Goal: Task Accomplishment & Management: Use online tool/utility

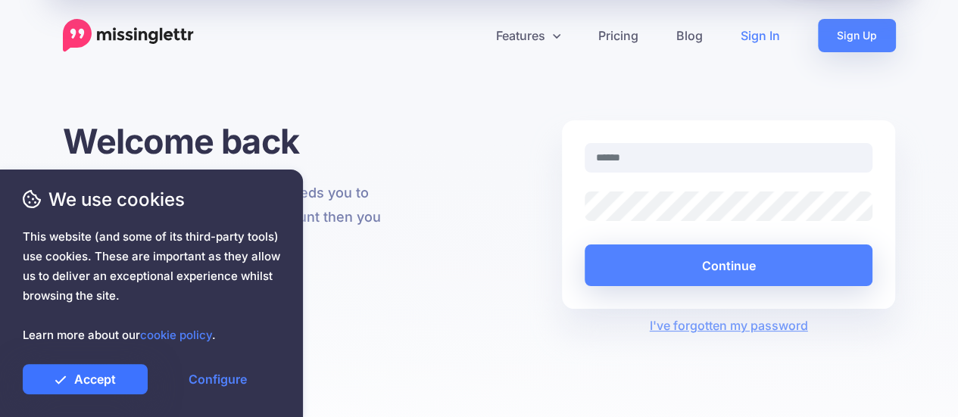
click at [92, 384] on link "Accept" at bounding box center [85, 379] width 125 height 30
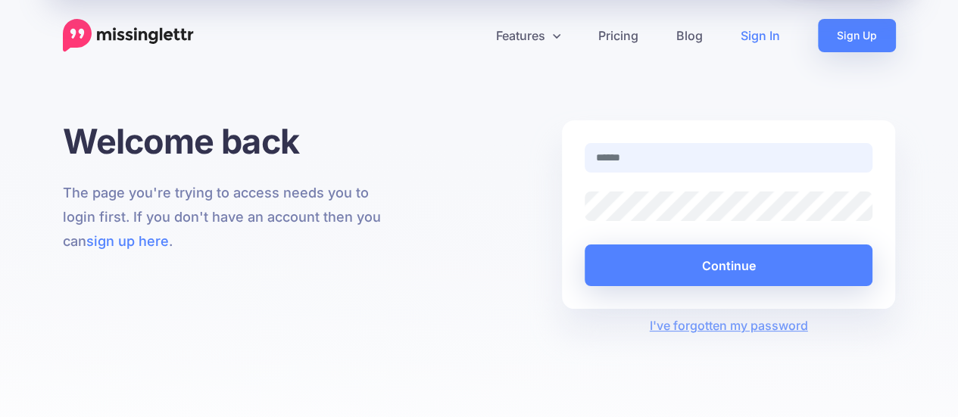
click at [661, 160] on input "text" at bounding box center [729, 158] width 289 height 30
type input "**********"
click at [585, 245] on button "Continue" at bounding box center [729, 266] width 289 height 42
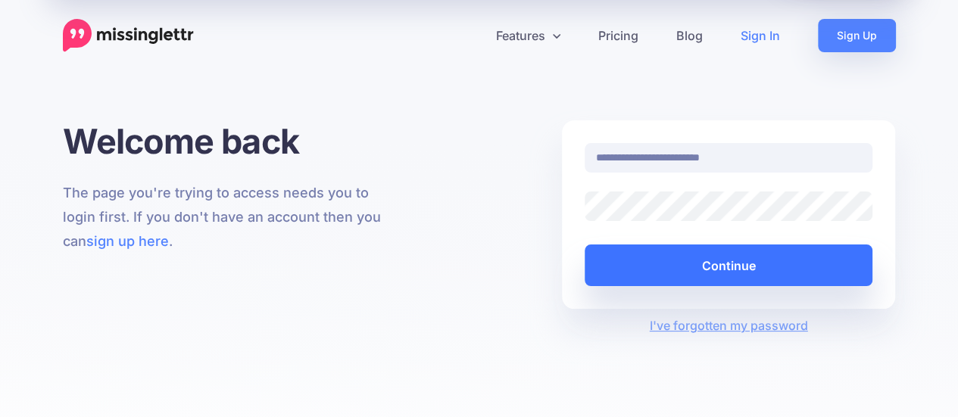
click at [720, 266] on button "Continue" at bounding box center [729, 266] width 289 height 42
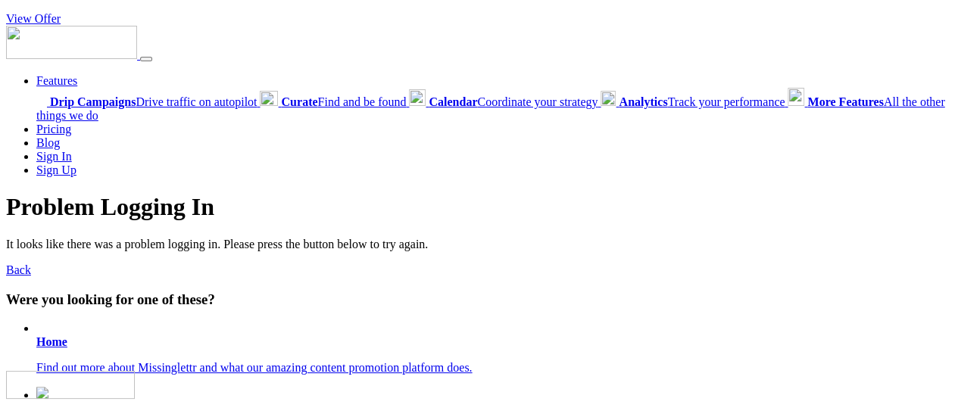
scroll to position [303, 0]
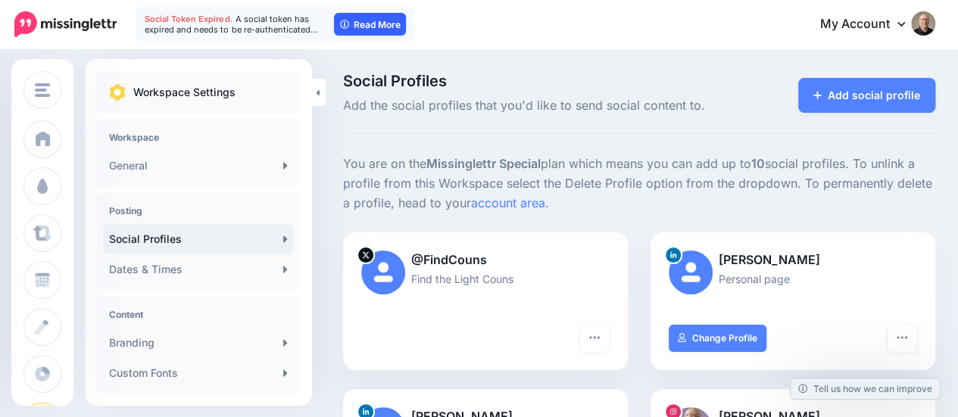
click at [355, 19] on link "Read More" at bounding box center [370, 24] width 72 height 23
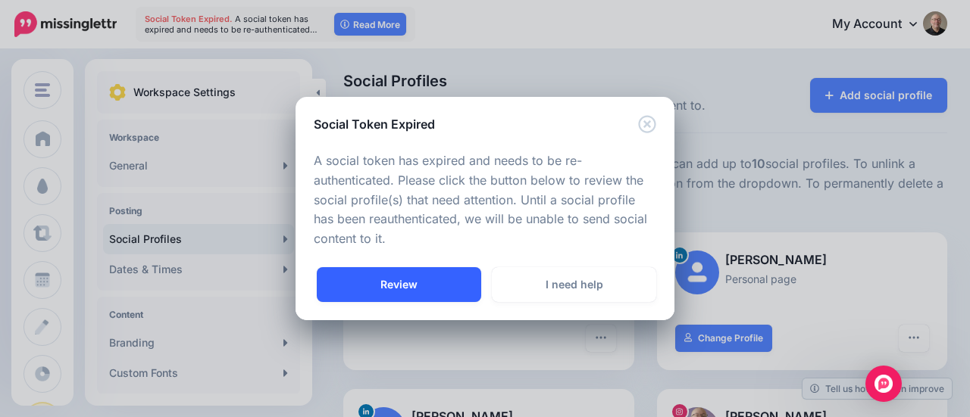
click at [415, 286] on link "Review" at bounding box center [399, 284] width 164 height 35
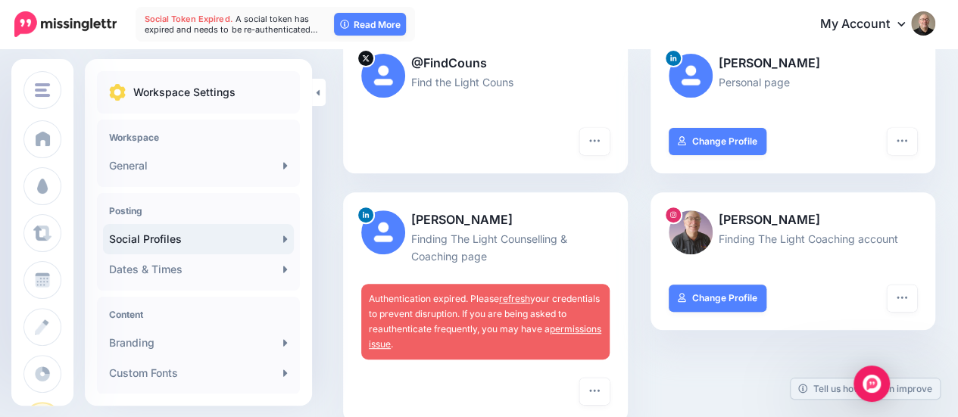
scroll to position [227, 0]
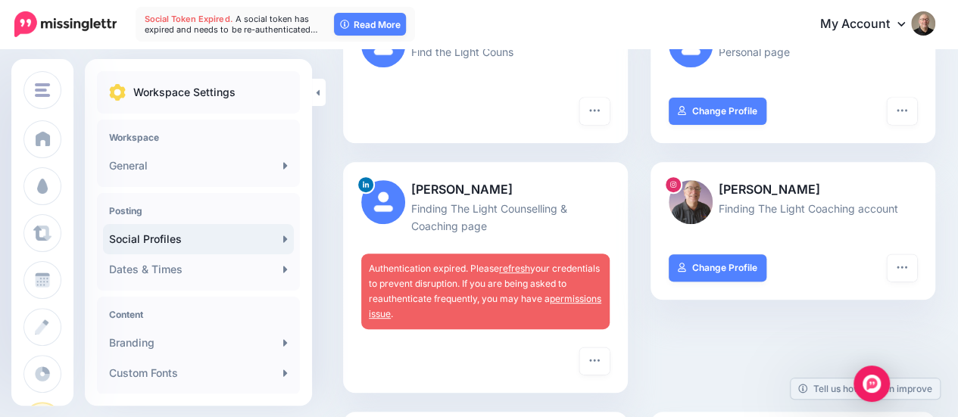
click at [518, 267] on link "refresh" at bounding box center [514, 268] width 31 height 11
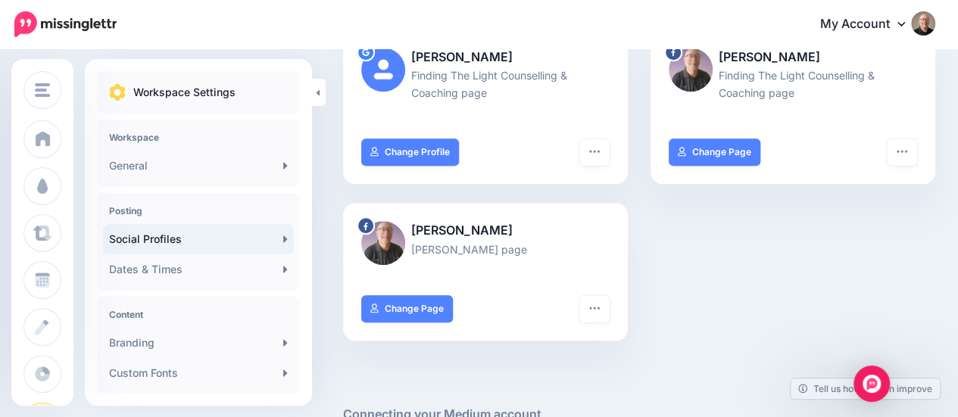
scroll to position [530, 0]
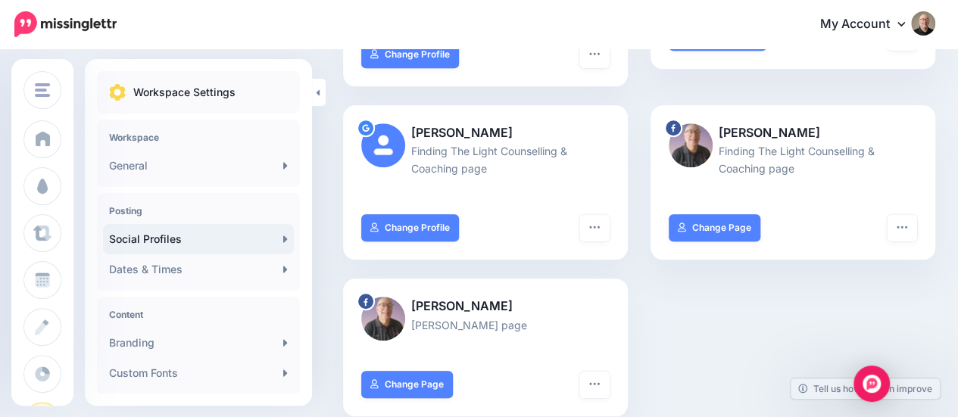
click at [918, 23] on link "My Account" at bounding box center [870, 24] width 130 height 37
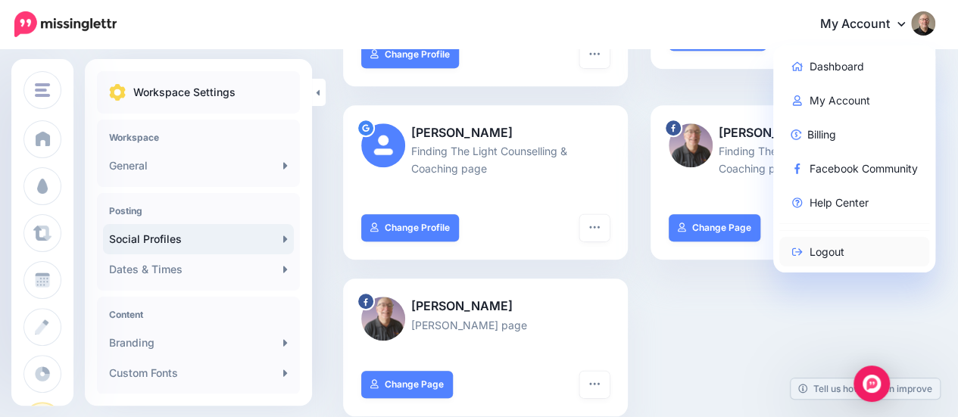
click at [832, 251] on link "Logout" at bounding box center [855, 252] width 151 height 30
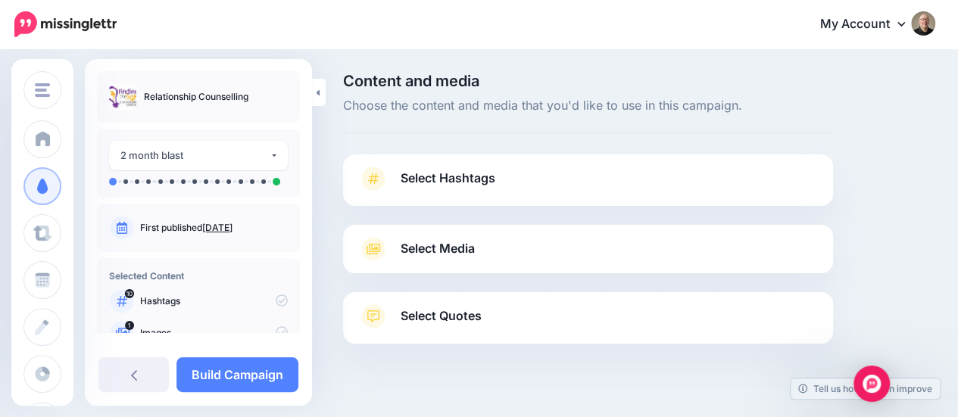
click at [403, 185] on span "Select Hashtags" at bounding box center [448, 178] width 95 height 20
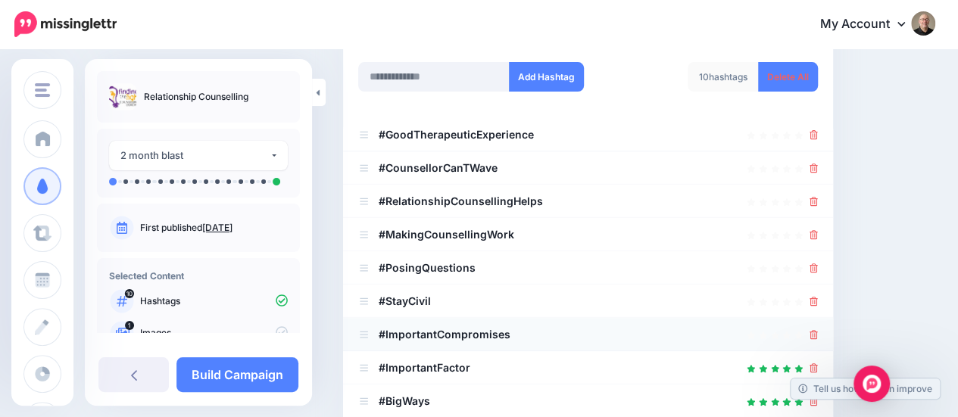
scroll to position [227, 0]
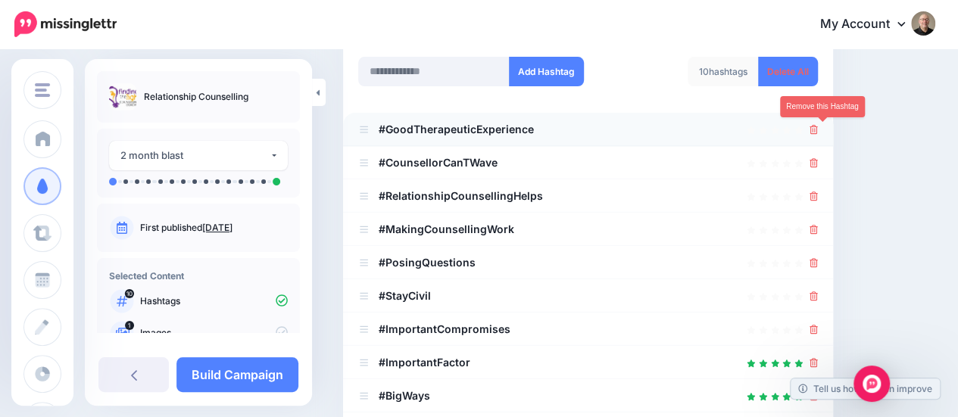
click at [818, 130] on icon at bounding box center [814, 129] width 8 height 9
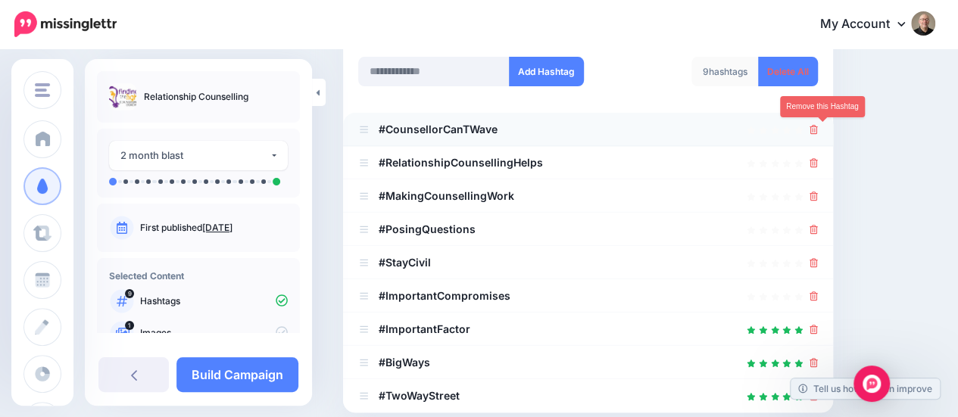
click at [818, 134] on link at bounding box center [814, 129] width 8 height 13
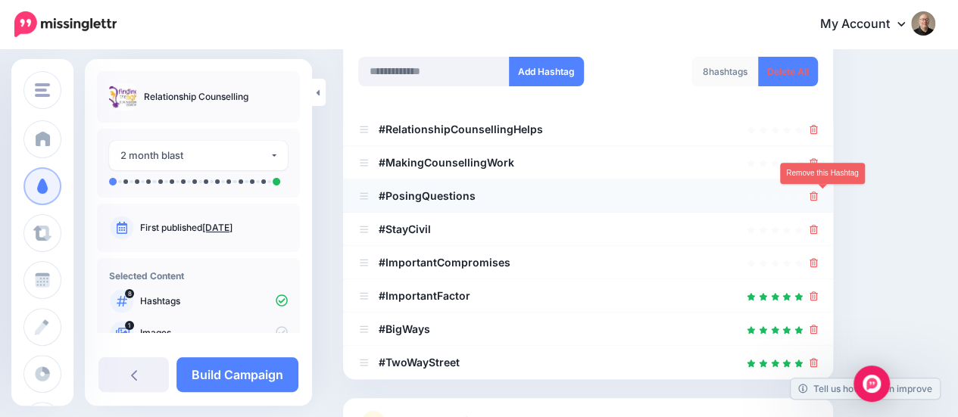
click at [818, 193] on icon at bounding box center [814, 196] width 8 height 9
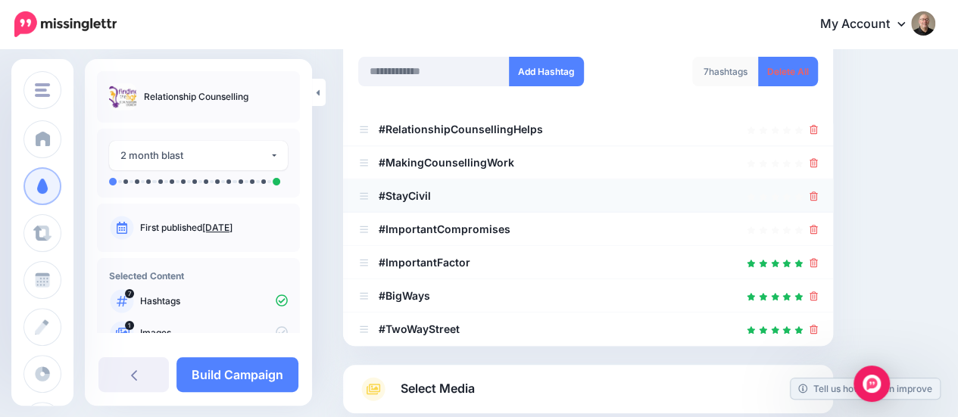
click at [818, 195] on div at bounding box center [588, 196] width 460 height 18
click at [818, 195] on icon at bounding box center [814, 196] width 8 height 9
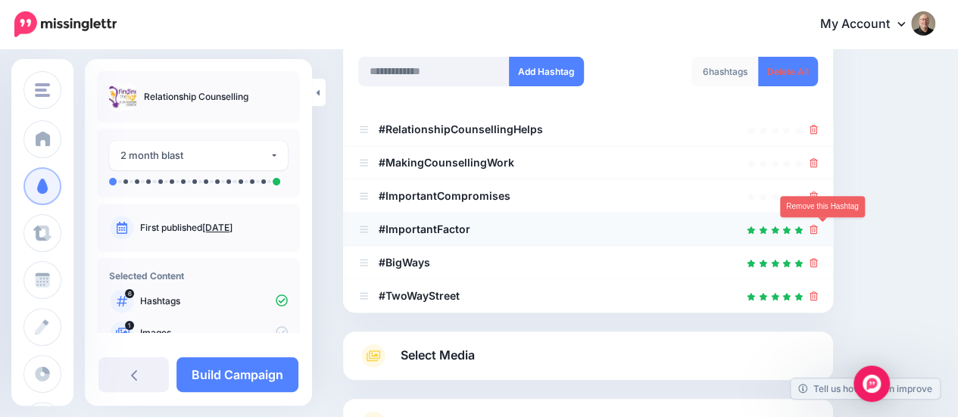
click at [818, 229] on icon at bounding box center [814, 229] width 8 height 9
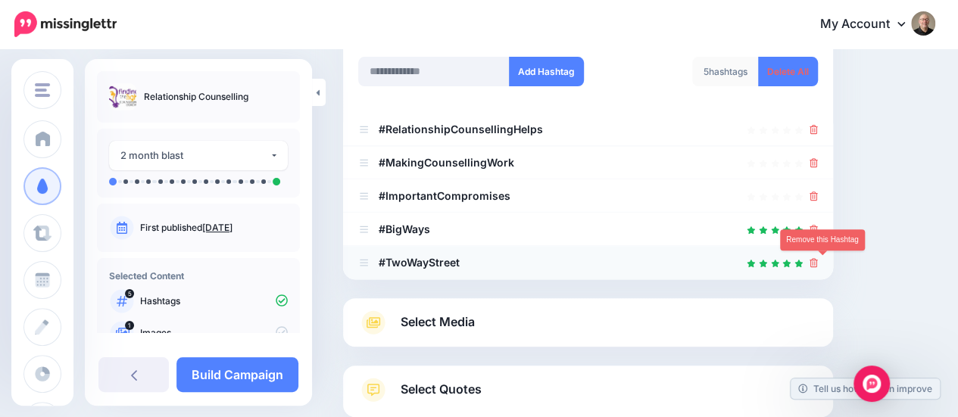
click at [818, 263] on icon at bounding box center [814, 262] width 8 height 9
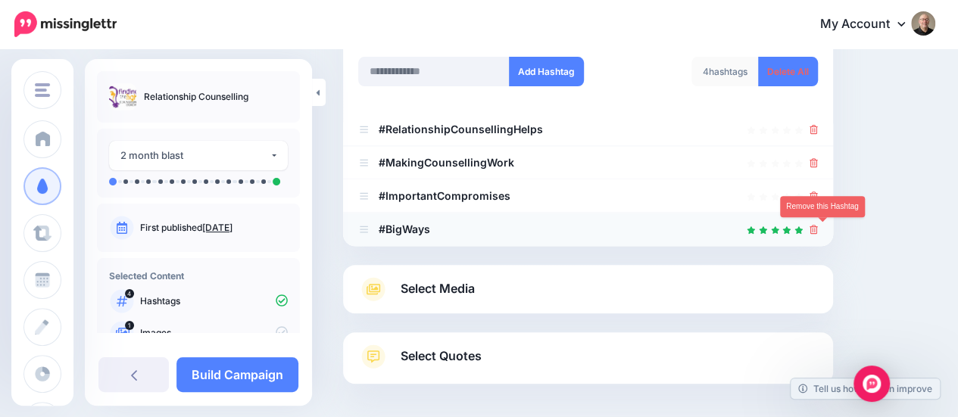
click at [818, 231] on icon at bounding box center [814, 229] width 8 height 9
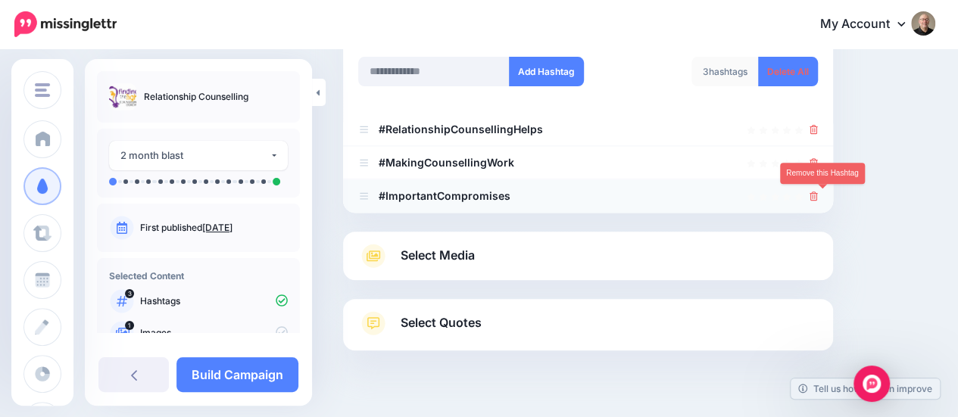
click at [818, 196] on icon at bounding box center [814, 196] width 8 height 9
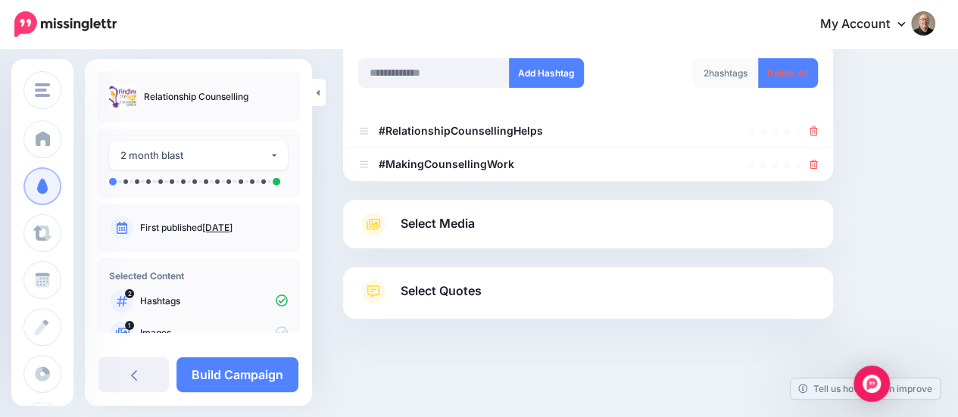
scroll to position [225, 0]
click at [408, 79] on input "text" at bounding box center [434, 74] width 152 height 30
type input "**********"
click at [561, 75] on button "Add Hashtag" at bounding box center [546, 74] width 75 height 30
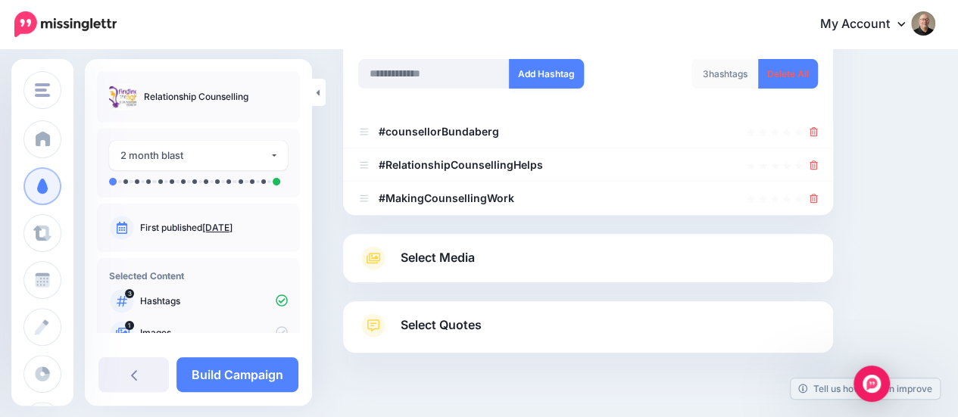
scroll to position [258, 0]
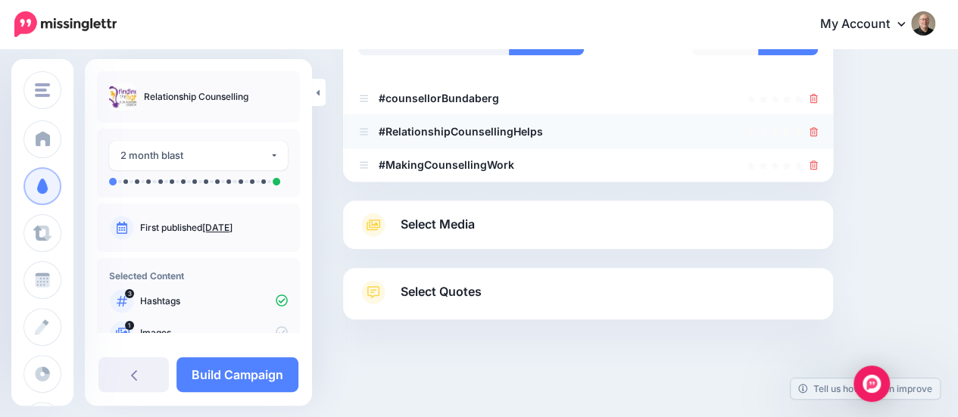
click at [508, 132] on b "#RelationshipCounsellingHelps" at bounding box center [461, 131] width 164 height 13
click at [364, 133] on icon at bounding box center [363, 131] width 11 height 9
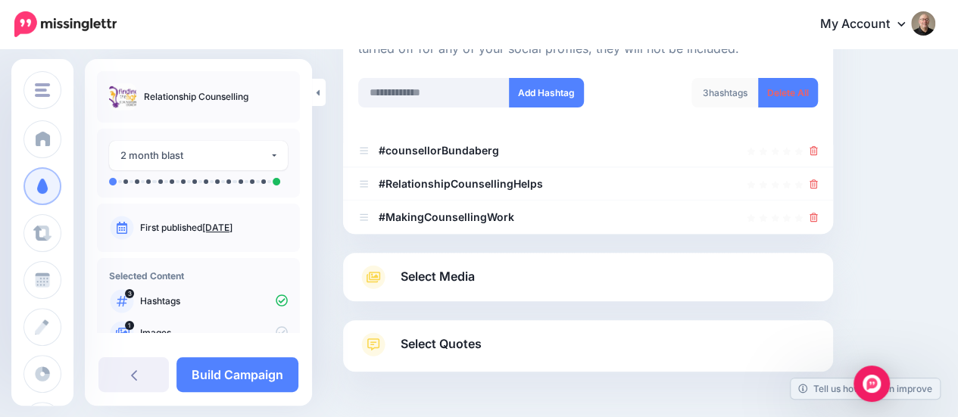
scroll to position [183, 0]
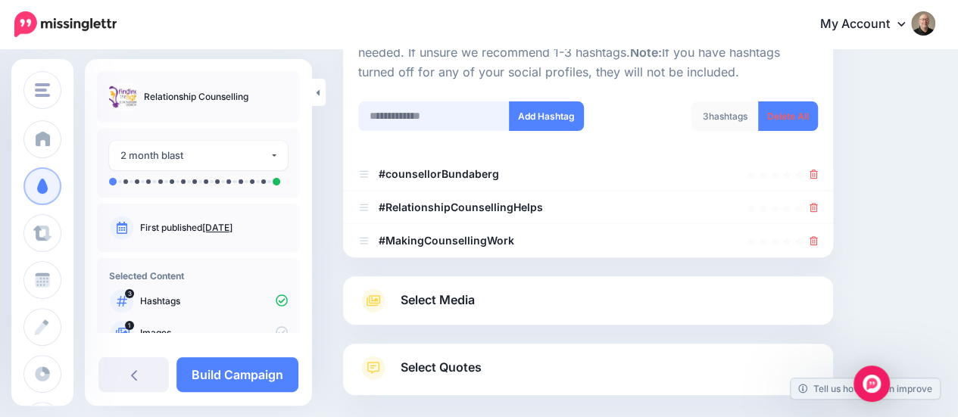
click at [462, 114] on input "text" at bounding box center [434, 117] width 152 height 30
type input "**********"
drag, startPoint x: 554, startPoint y: 113, endPoint x: 568, endPoint y: 122, distance: 16.4
click at [554, 113] on button "Add Hashtag" at bounding box center [546, 117] width 75 height 30
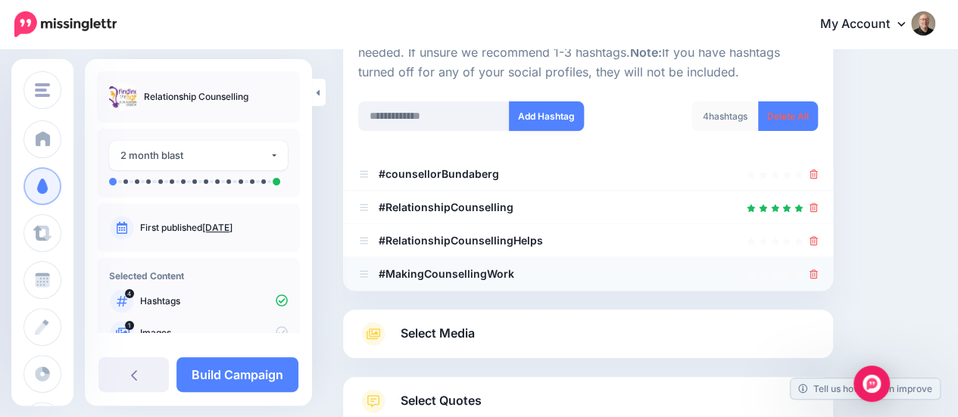
scroll to position [292, 0]
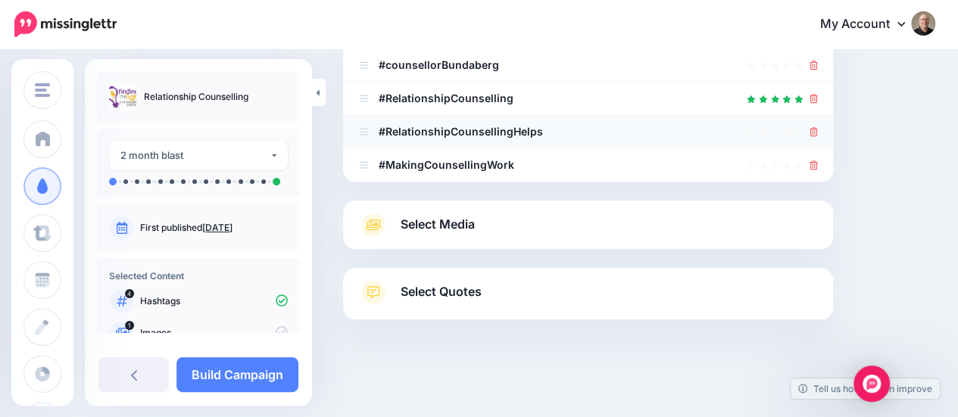
click at [818, 127] on icon at bounding box center [814, 131] width 8 height 9
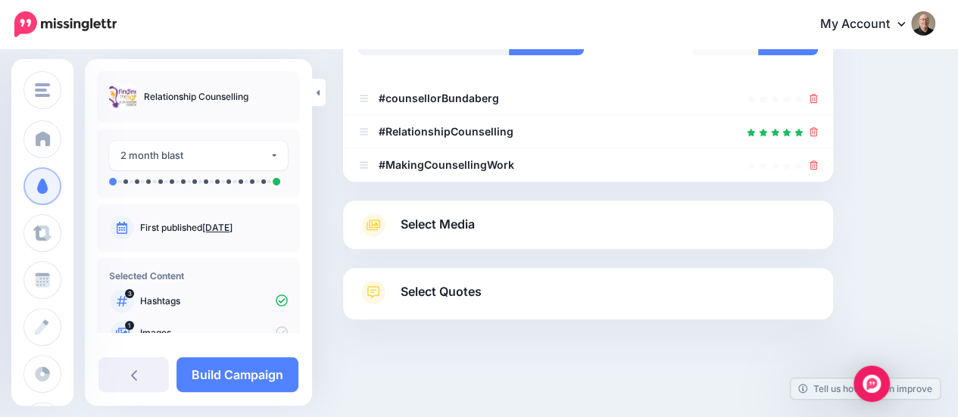
click at [458, 224] on span "Select Media" at bounding box center [438, 224] width 74 height 20
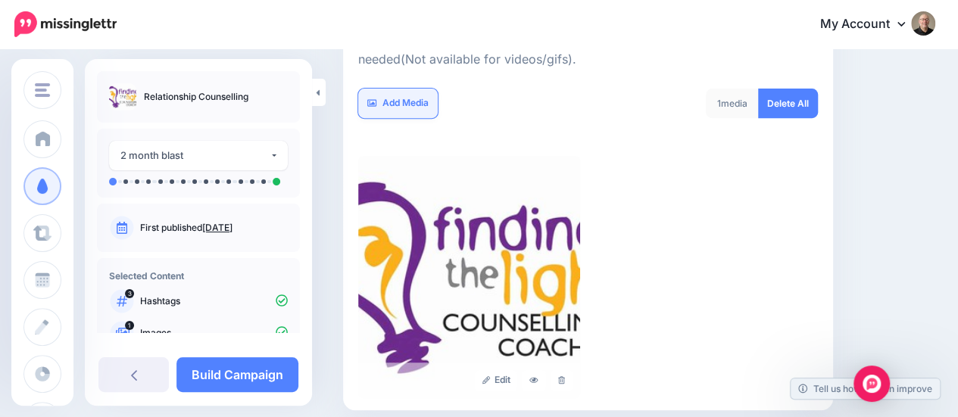
click at [412, 108] on link "Add Media" at bounding box center [398, 104] width 80 height 30
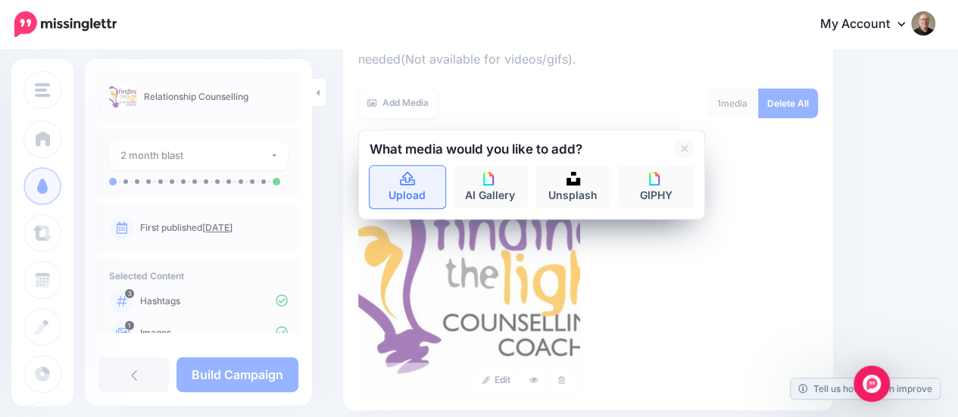
click at [412, 181] on icon at bounding box center [407, 179] width 15 height 14
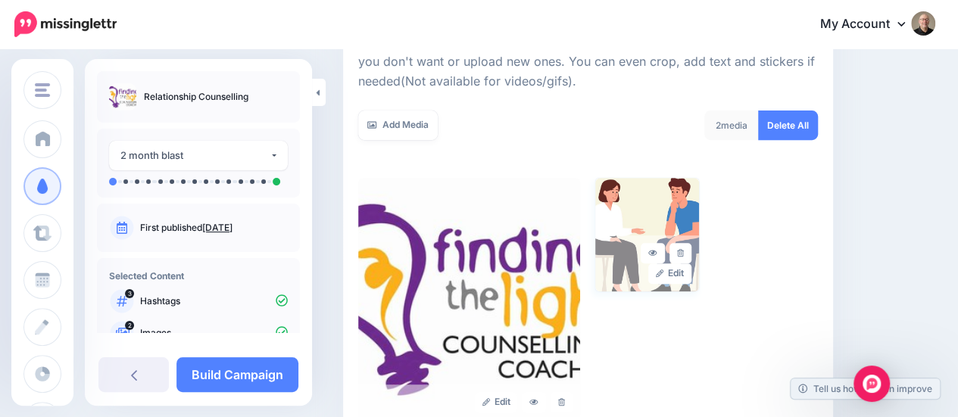
scroll to position [262, 0]
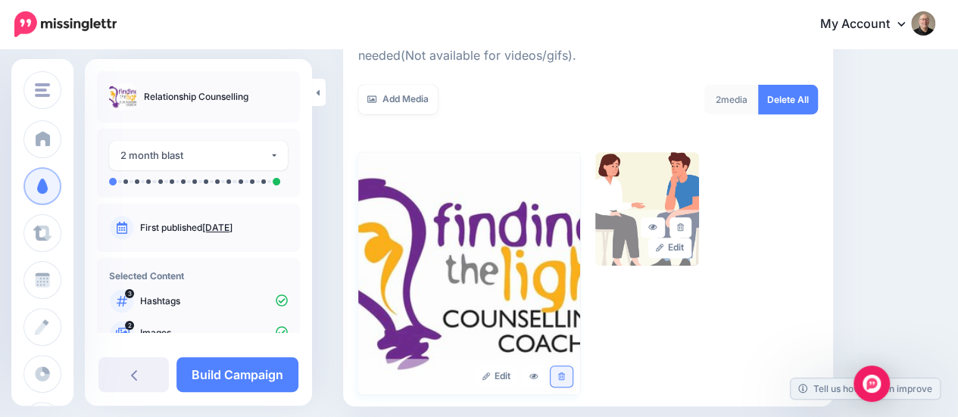
click at [565, 377] on icon at bounding box center [561, 377] width 7 height 8
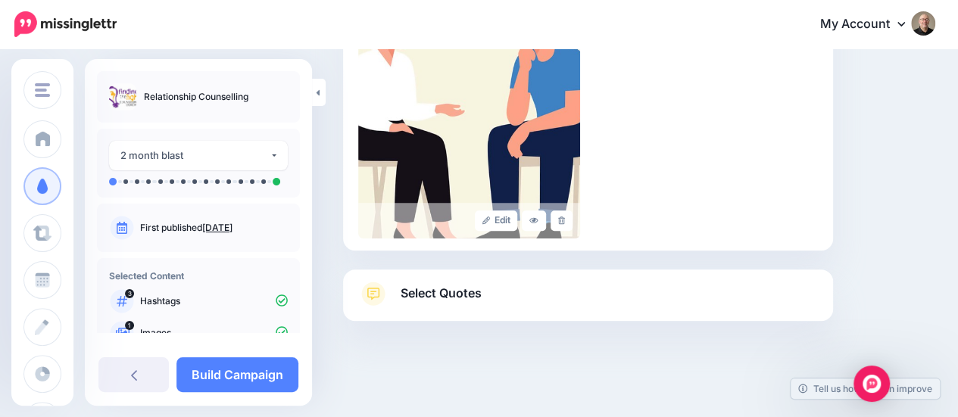
scroll to position [420, 0]
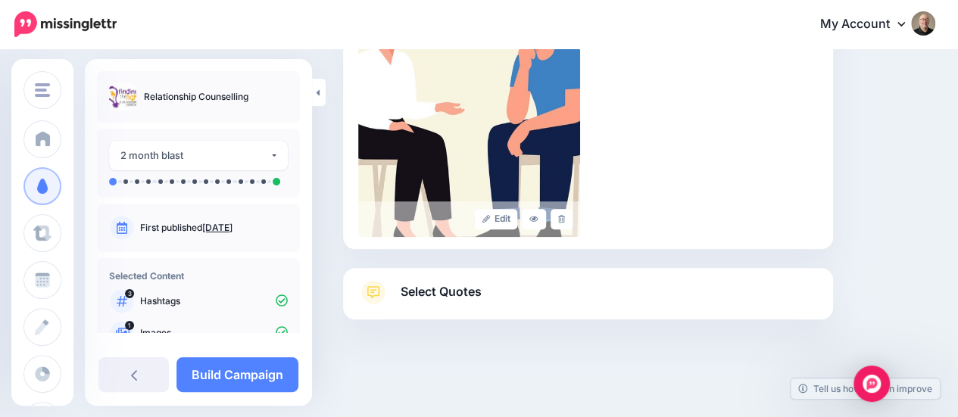
click at [432, 296] on span "Select Quotes" at bounding box center [441, 292] width 81 height 20
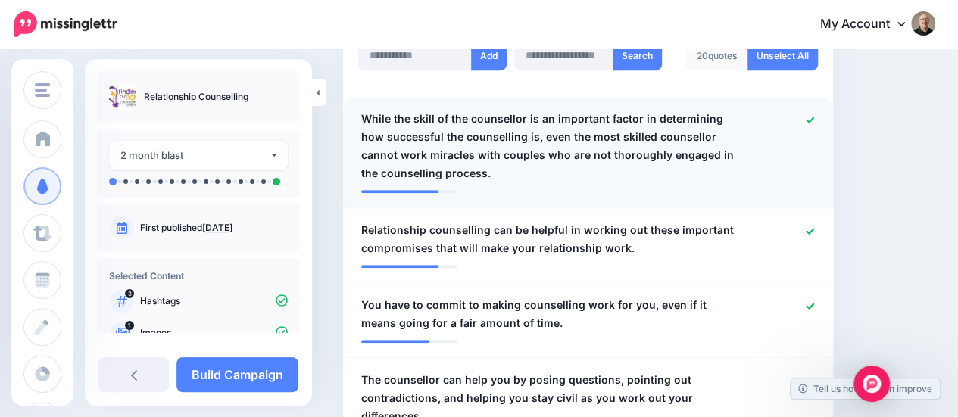
scroll to position [493, 0]
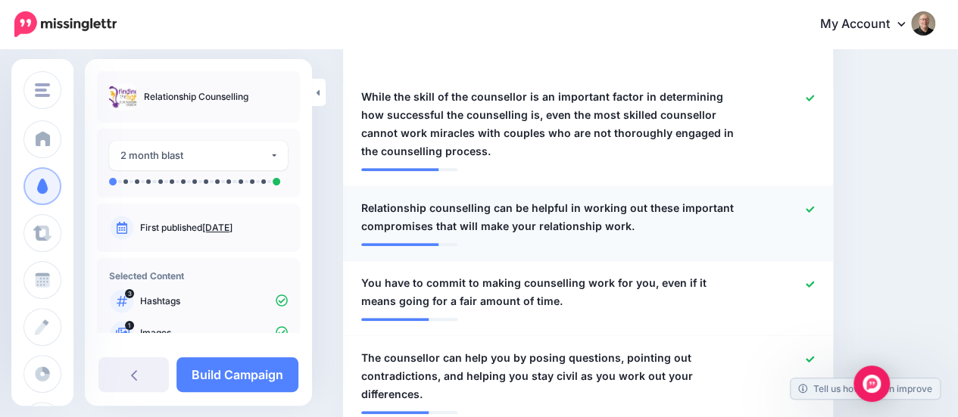
click at [815, 210] on icon at bounding box center [810, 209] width 8 height 6
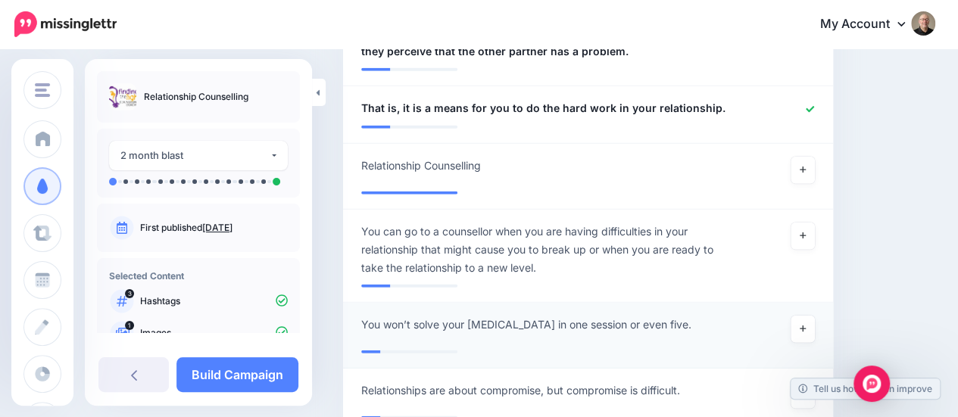
scroll to position [1781, 0]
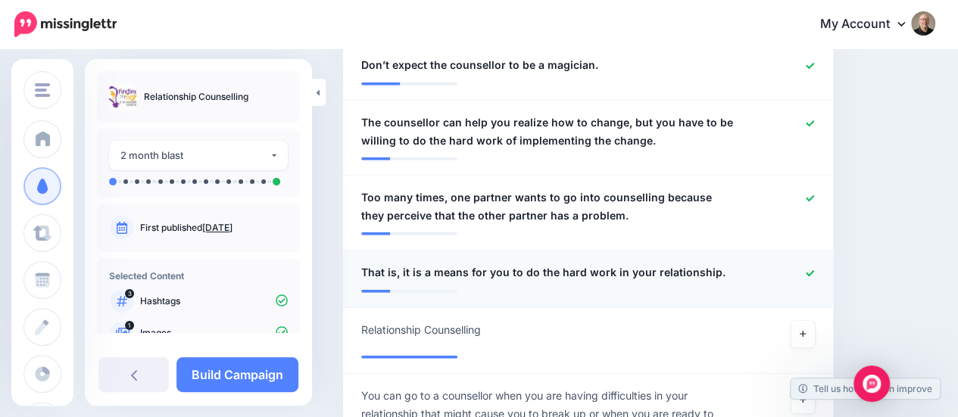
click at [815, 270] on icon at bounding box center [810, 273] width 8 height 6
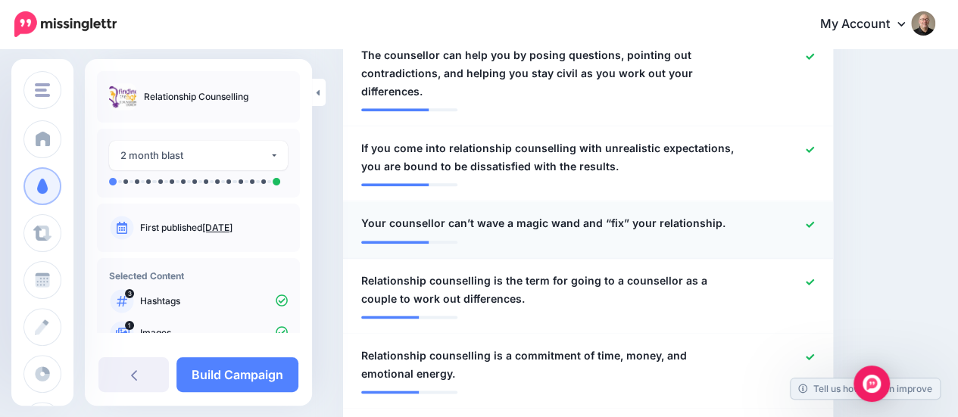
scroll to position [872, 0]
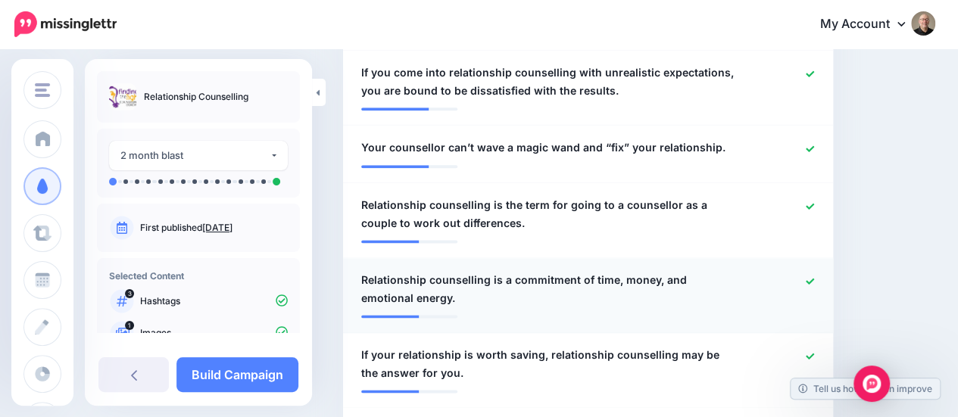
click at [815, 281] on icon at bounding box center [810, 281] width 8 height 6
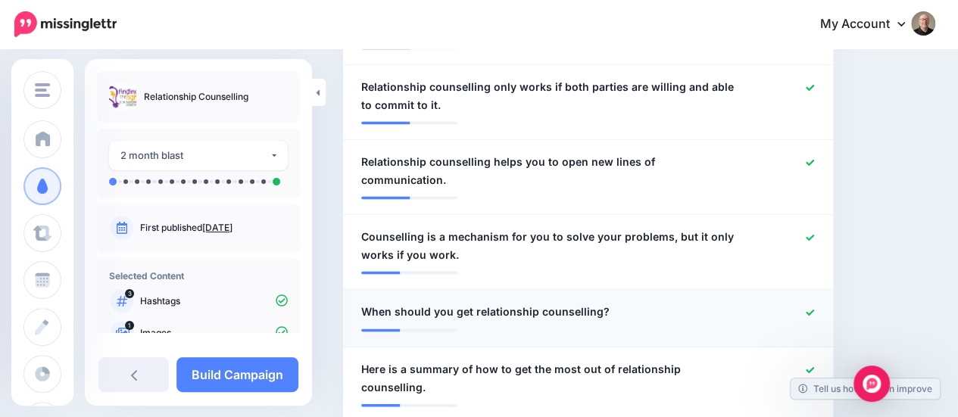
scroll to position [1327, 0]
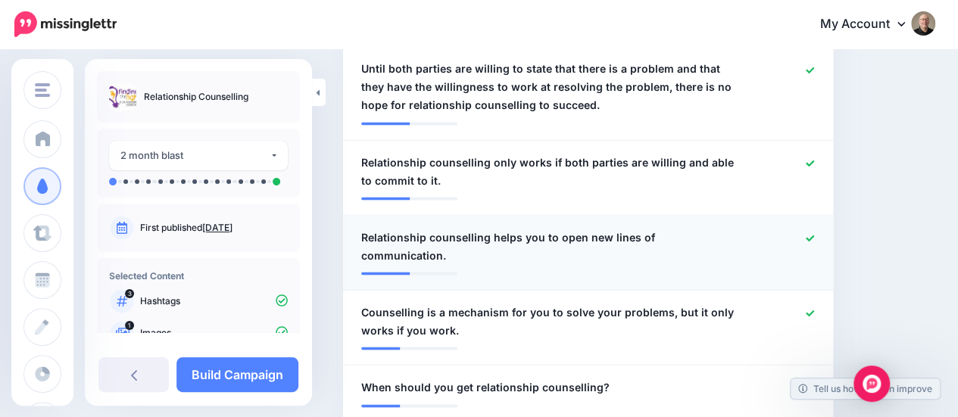
click at [815, 234] on icon at bounding box center [810, 238] width 8 height 8
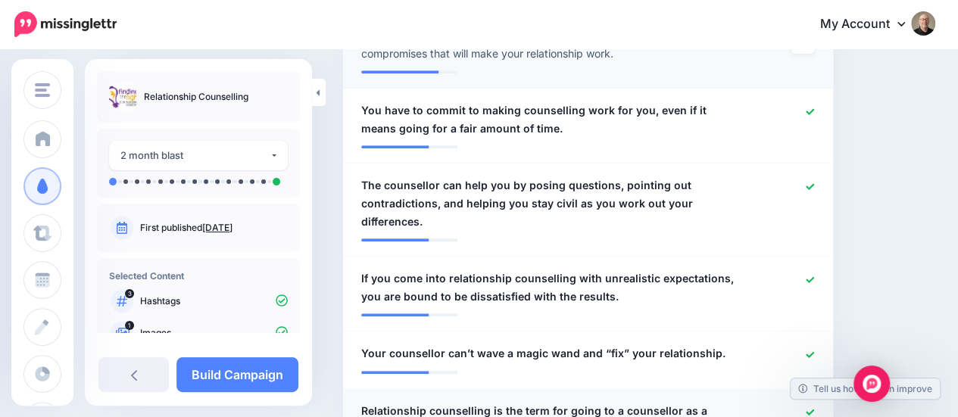
scroll to position [645, 0]
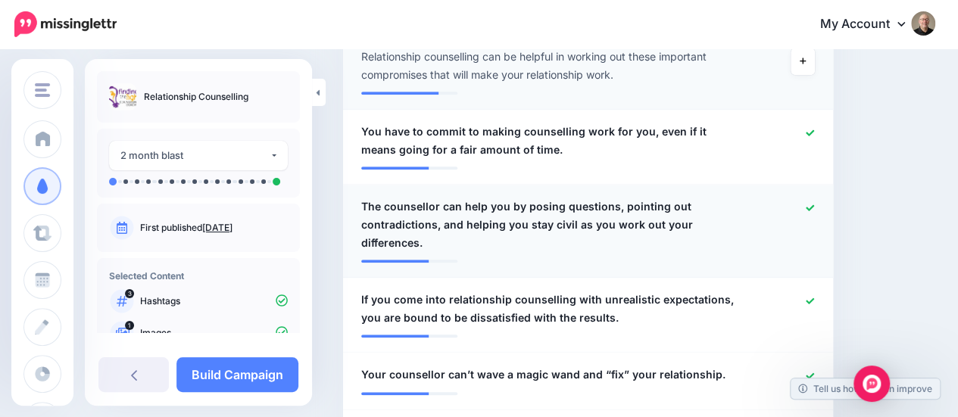
click at [815, 207] on icon at bounding box center [810, 208] width 8 height 8
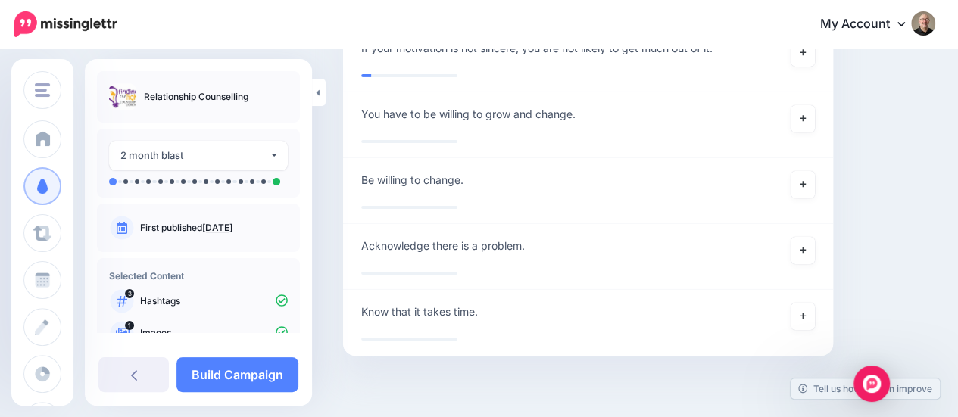
scroll to position [2467, 0]
click at [245, 378] on link "Build Campaign" at bounding box center [238, 375] width 122 height 35
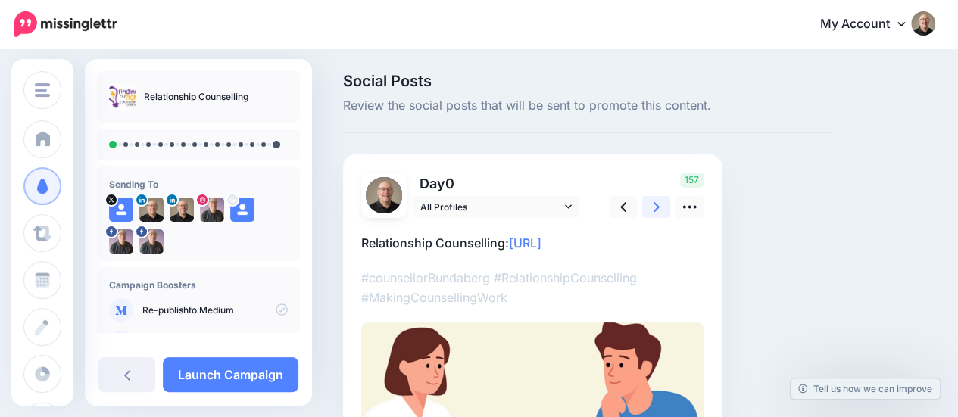
click at [659, 202] on icon at bounding box center [657, 207] width 6 height 16
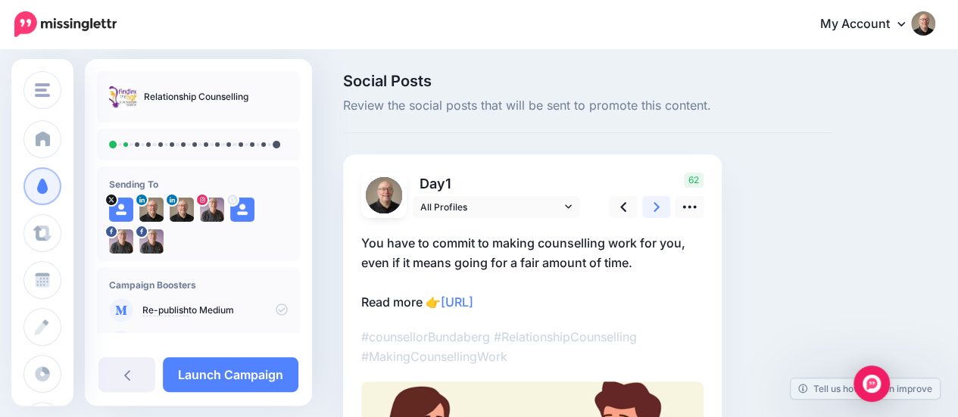
click at [658, 208] on icon at bounding box center [657, 207] width 6 height 16
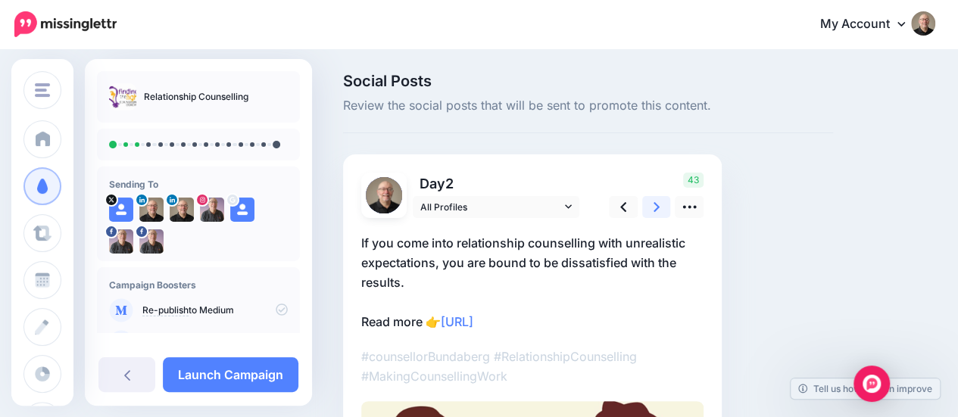
click at [659, 208] on link at bounding box center [657, 207] width 29 height 22
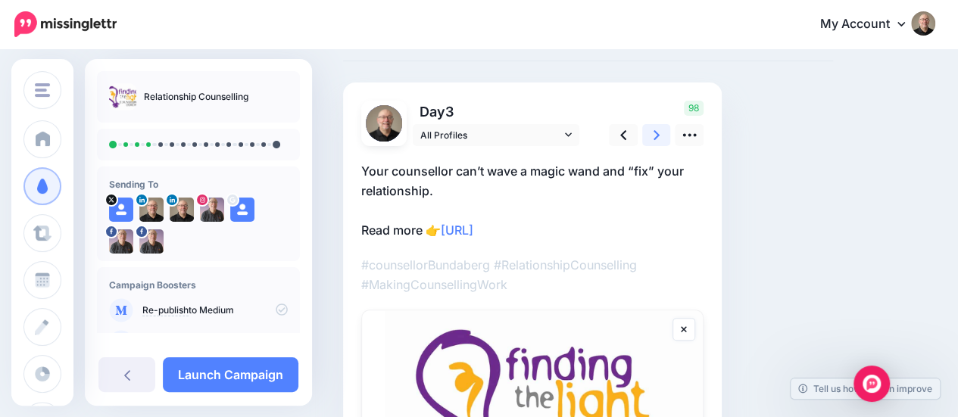
scroll to position [224, 0]
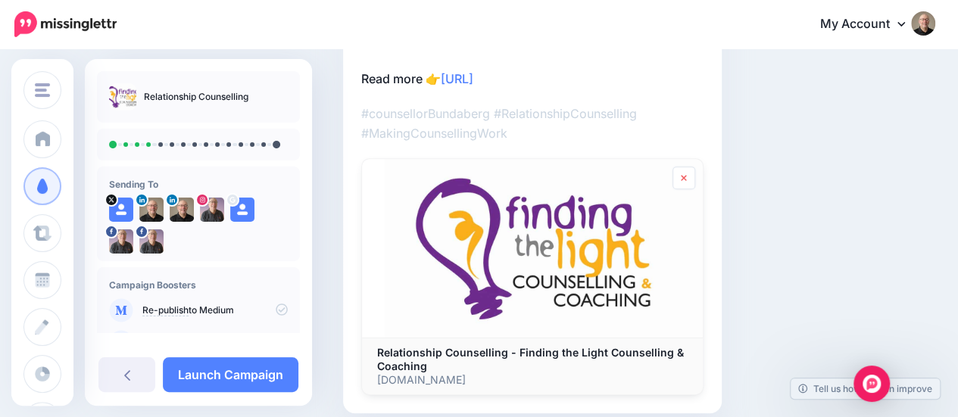
click at [682, 180] on icon at bounding box center [684, 178] width 6 height 9
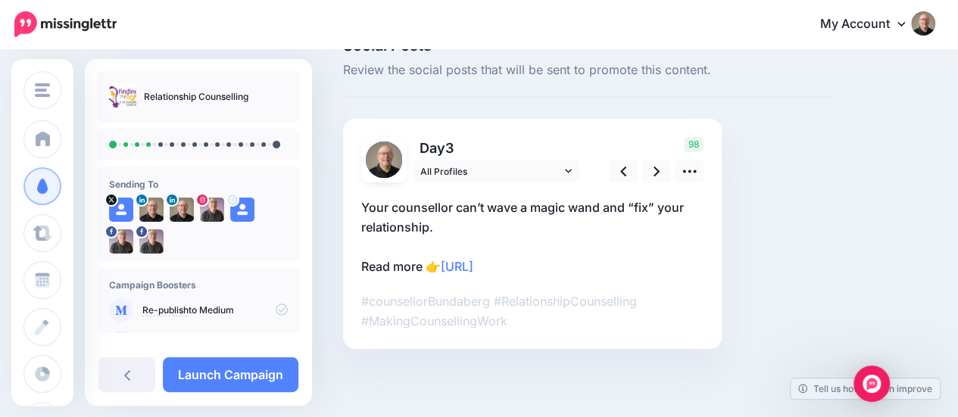
scroll to position [35, 0]
click at [621, 169] on icon at bounding box center [624, 172] width 6 height 16
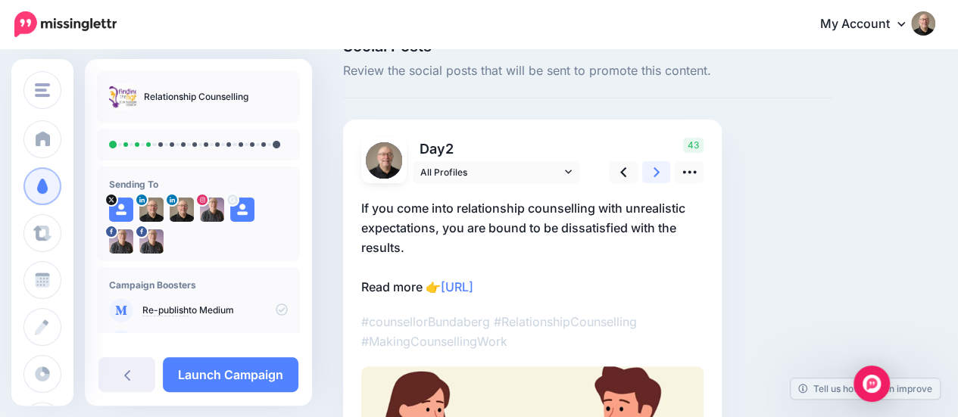
click at [656, 170] on icon at bounding box center [657, 172] width 6 height 10
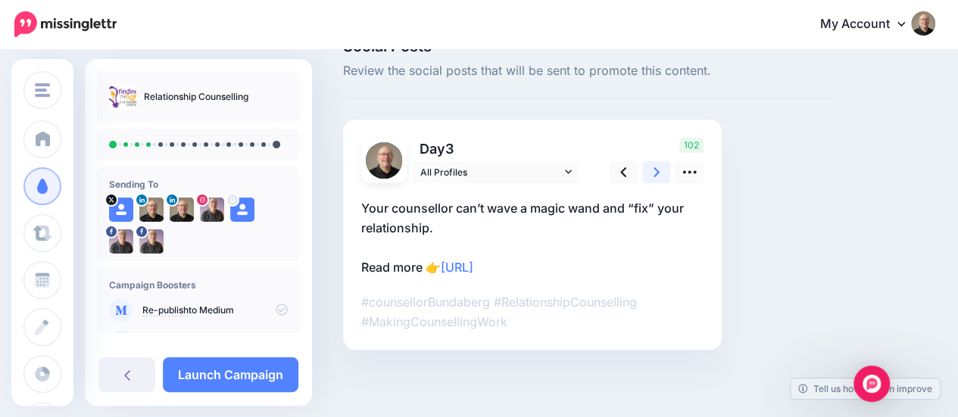
click at [654, 167] on icon at bounding box center [657, 172] width 6 height 16
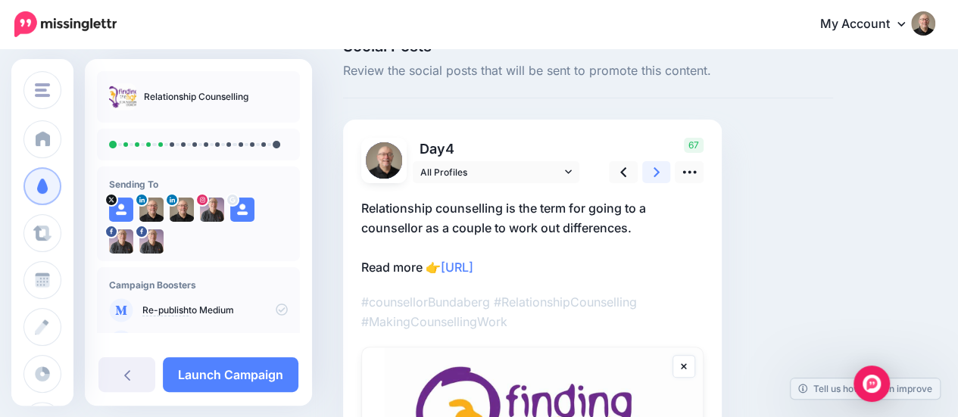
scroll to position [111, 0]
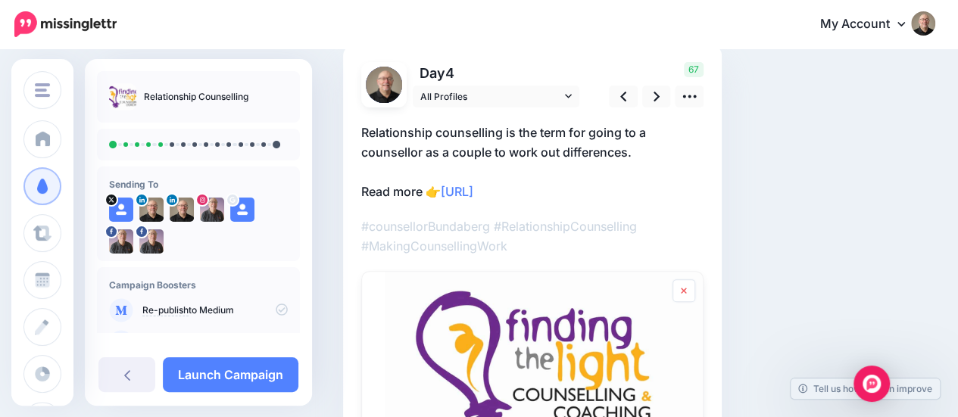
click at [685, 289] on icon at bounding box center [683, 291] width 5 height 6
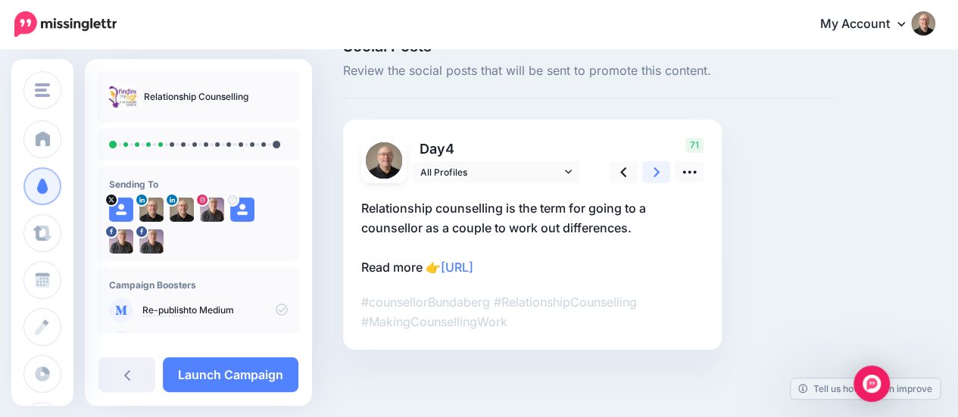
click at [655, 170] on icon at bounding box center [657, 172] width 6 height 16
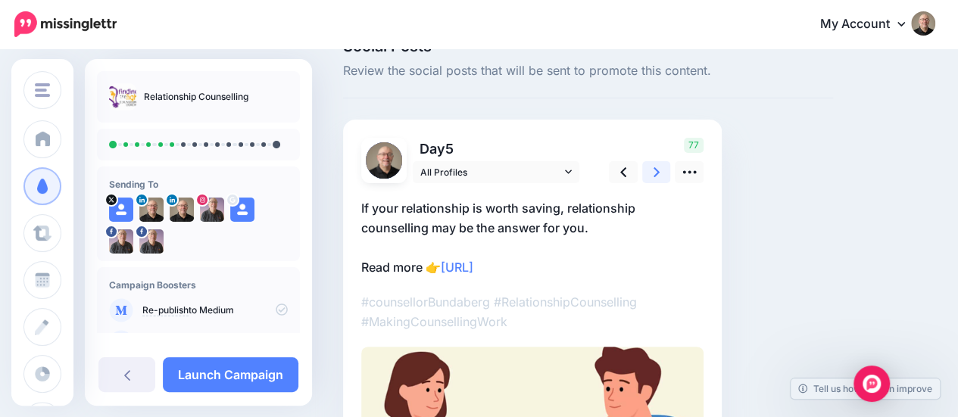
click at [653, 170] on link at bounding box center [657, 172] width 29 height 22
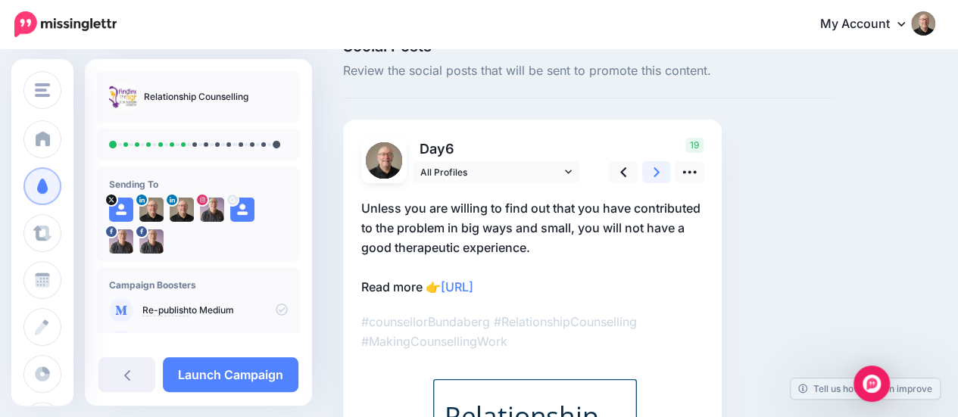
click at [658, 171] on icon at bounding box center [657, 172] width 6 height 10
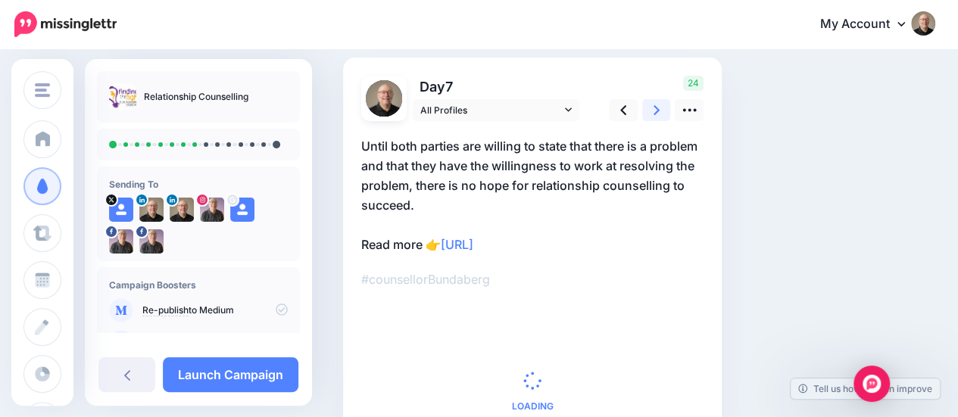
scroll to position [111, 0]
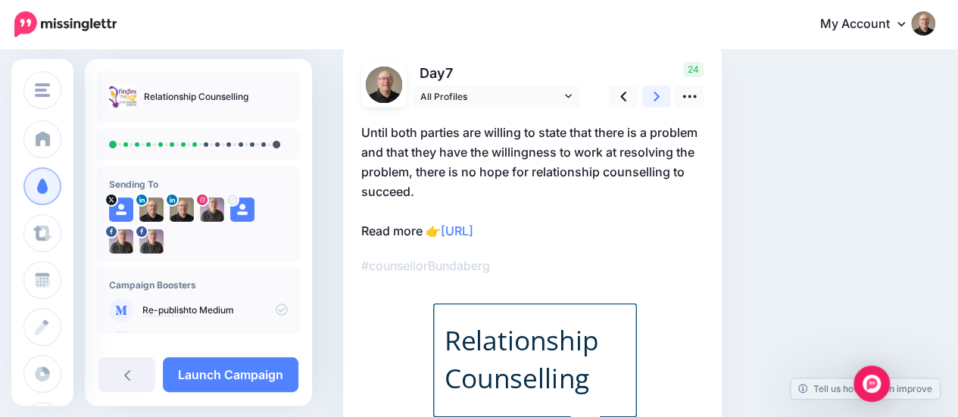
click at [659, 95] on icon at bounding box center [657, 97] width 6 height 10
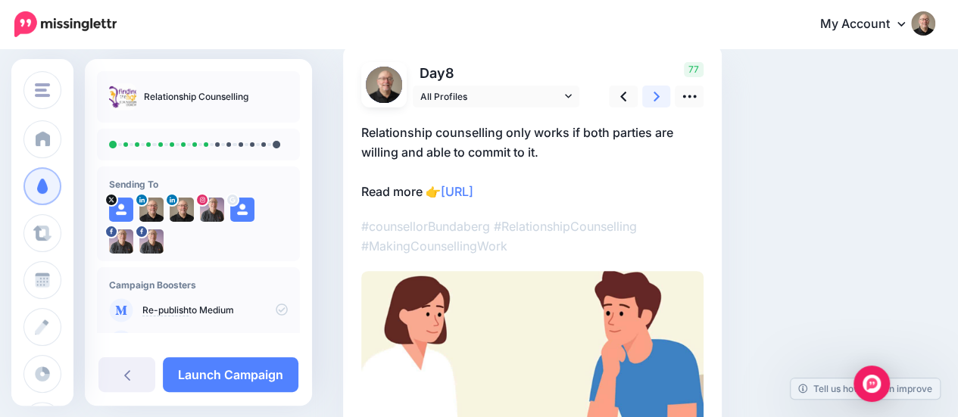
click at [658, 94] on icon at bounding box center [657, 97] width 6 height 10
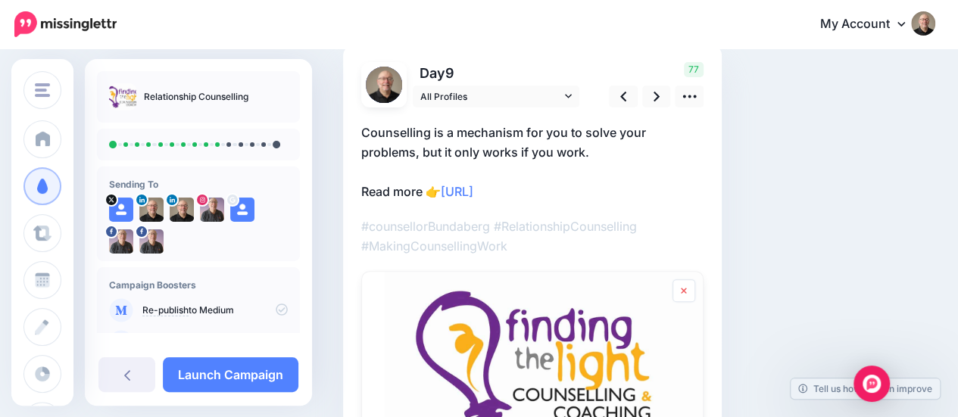
click at [687, 290] on link at bounding box center [684, 291] width 23 height 23
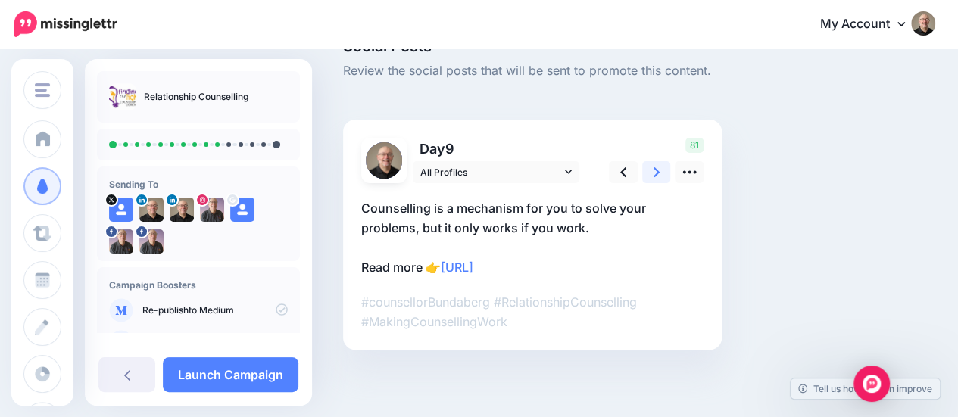
click at [658, 175] on icon at bounding box center [657, 172] width 6 height 16
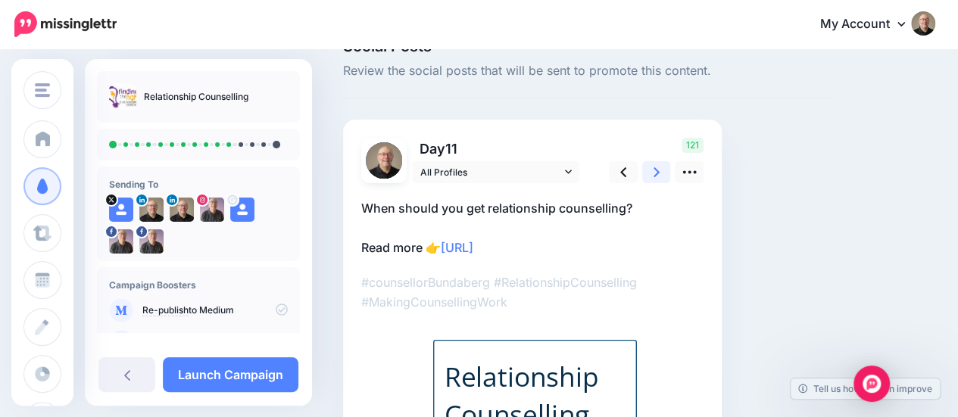
click at [657, 177] on icon at bounding box center [657, 172] width 6 height 16
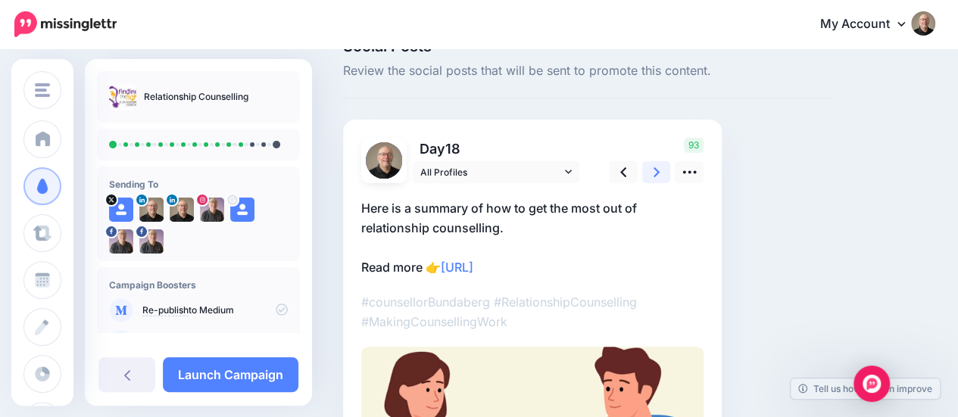
click at [656, 172] on icon at bounding box center [657, 172] width 6 height 16
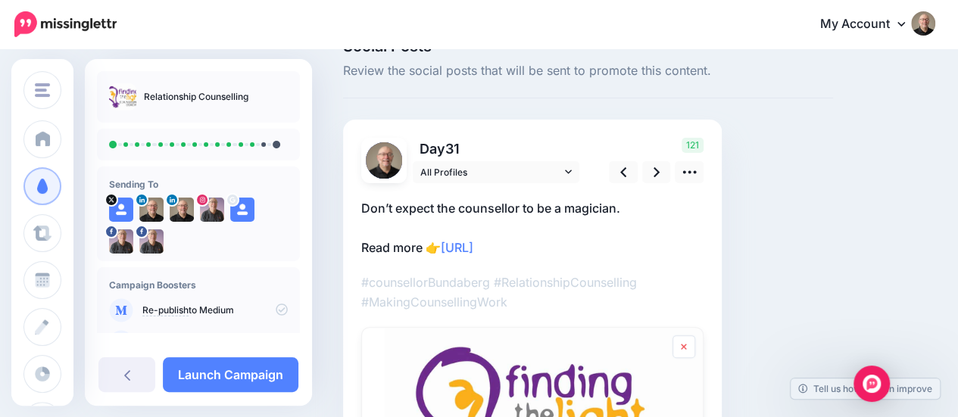
click at [686, 346] on icon at bounding box center [684, 346] width 6 height 9
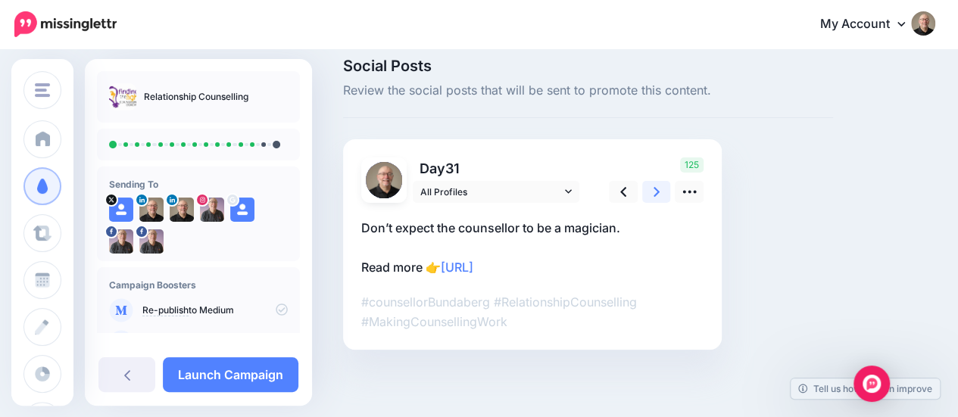
click at [656, 192] on icon at bounding box center [657, 192] width 6 height 16
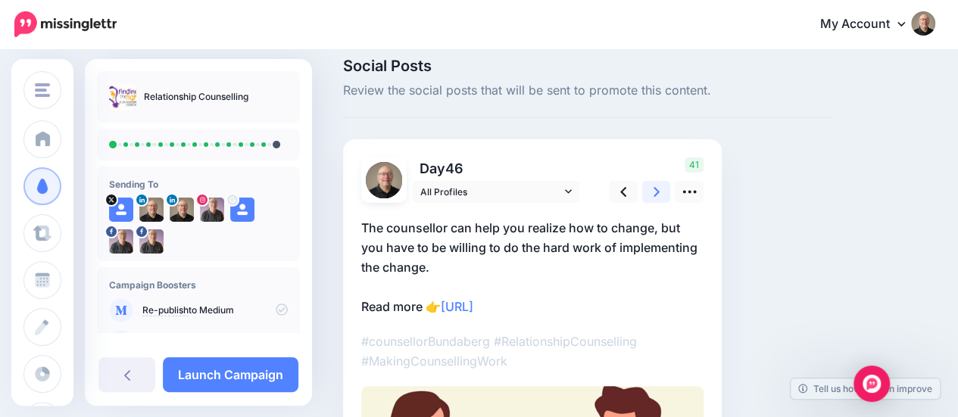
click at [656, 192] on icon at bounding box center [657, 192] width 6 height 16
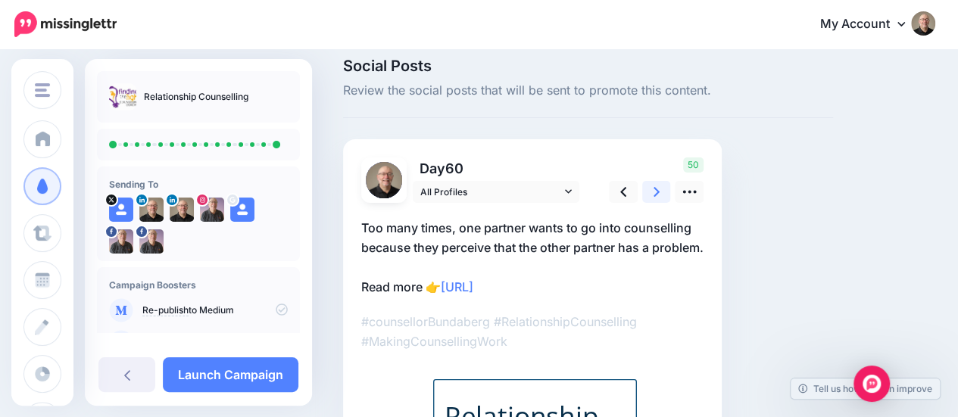
click at [656, 191] on icon at bounding box center [657, 192] width 6 height 16
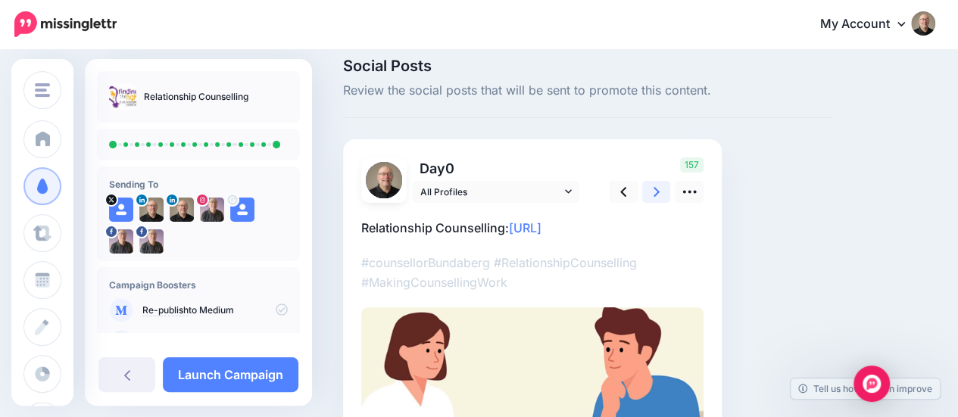
click at [656, 191] on icon at bounding box center [657, 192] width 6 height 16
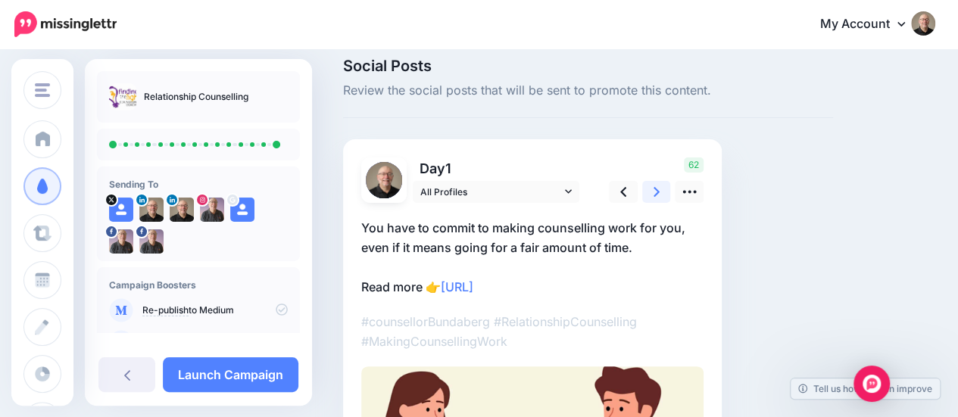
click at [656, 191] on icon at bounding box center [657, 192] width 6 height 16
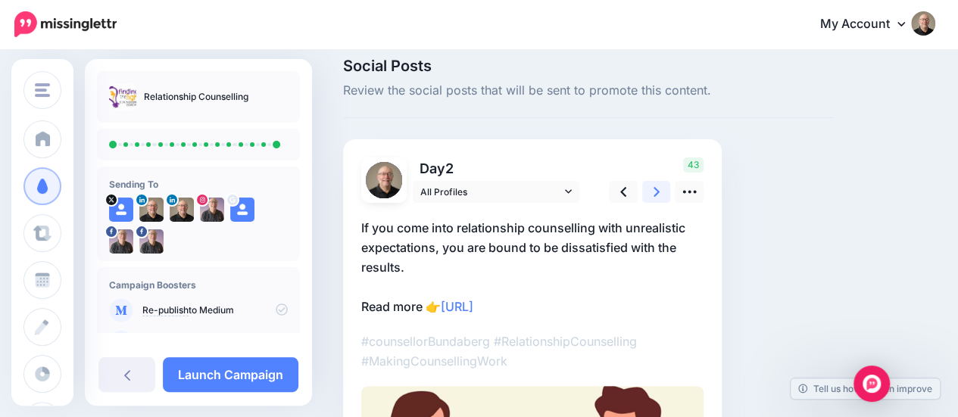
click at [656, 191] on icon at bounding box center [657, 192] width 6 height 16
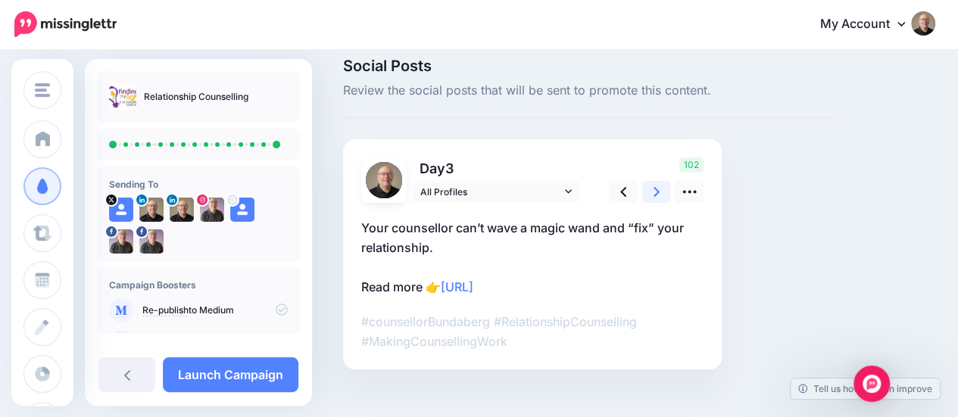
click at [656, 191] on icon at bounding box center [657, 192] width 6 height 16
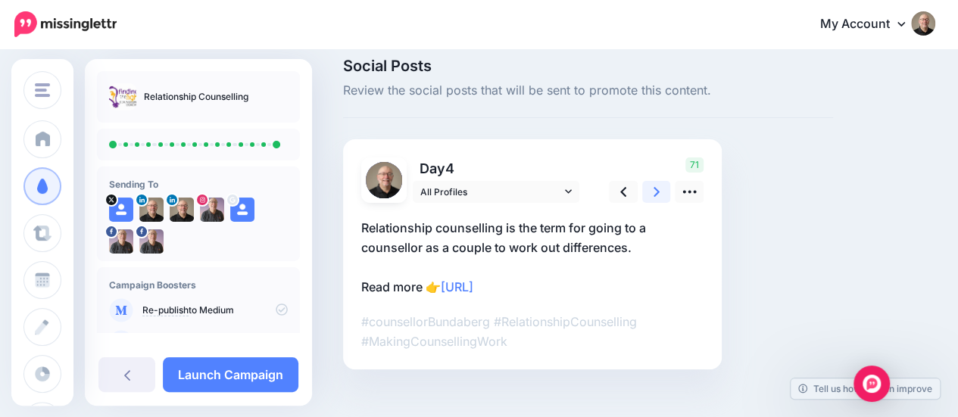
click at [656, 191] on icon at bounding box center [657, 192] width 6 height 16
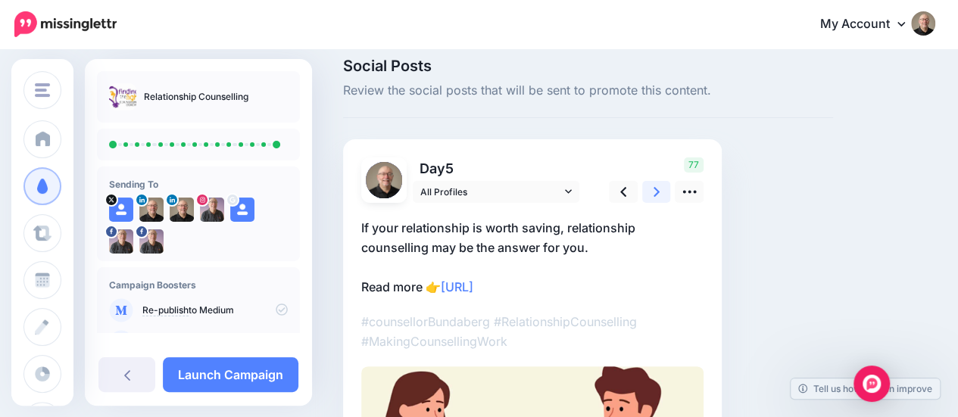
click at [656, 191] on icon at bounding box center [657, 192] width 6 height 16
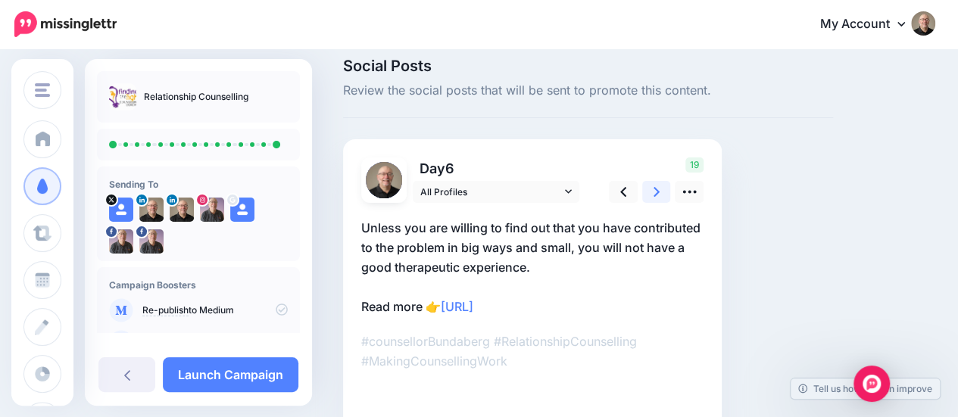
click at [656, 191] on icon at bounding box center [657, 192] width 6 height 16
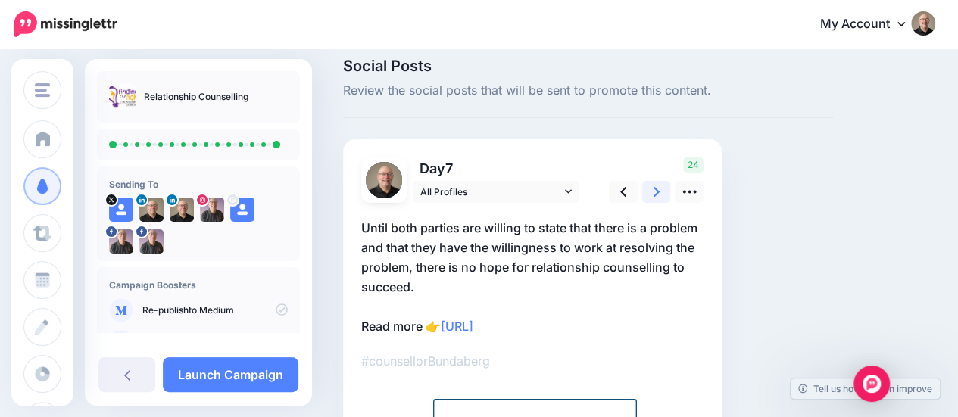
scroll to position [91, 0]
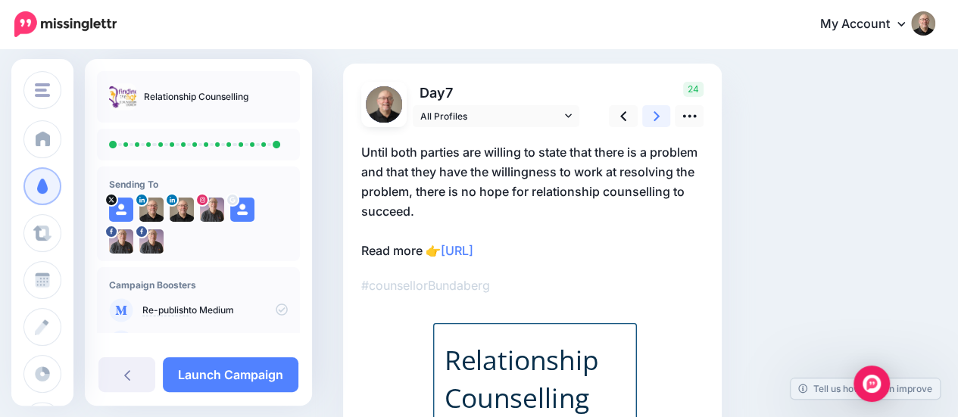
click at [655, 111] on icon at bounding box center [657, 116] width 6 height 10
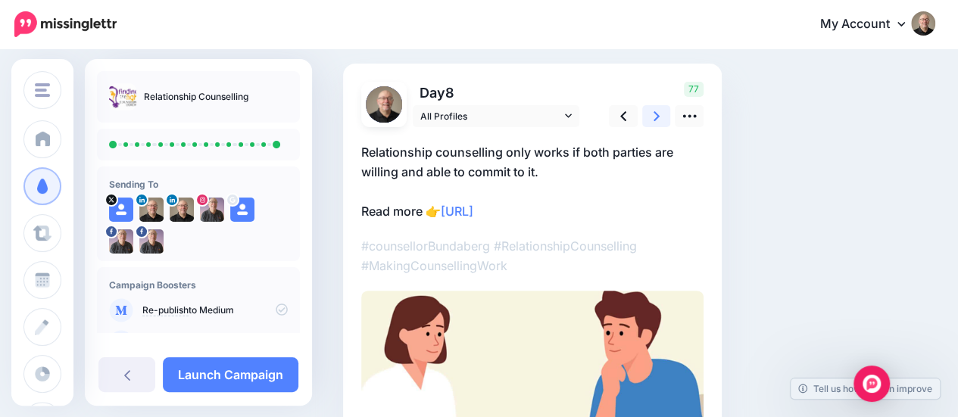
click at [656, 116] on icon at bounding box center [657, 116] width 6 height 16
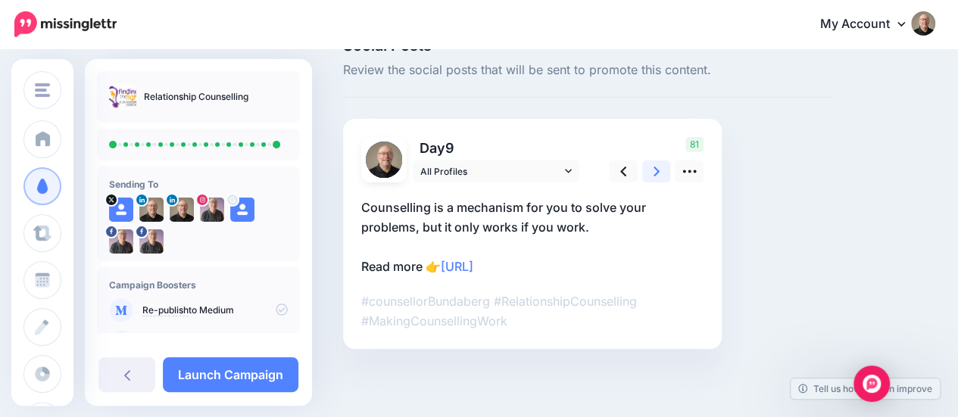
scroll to position [35, 0]
click at [655, 170] on icon at bounding box center [657, 172] width 6 height 16
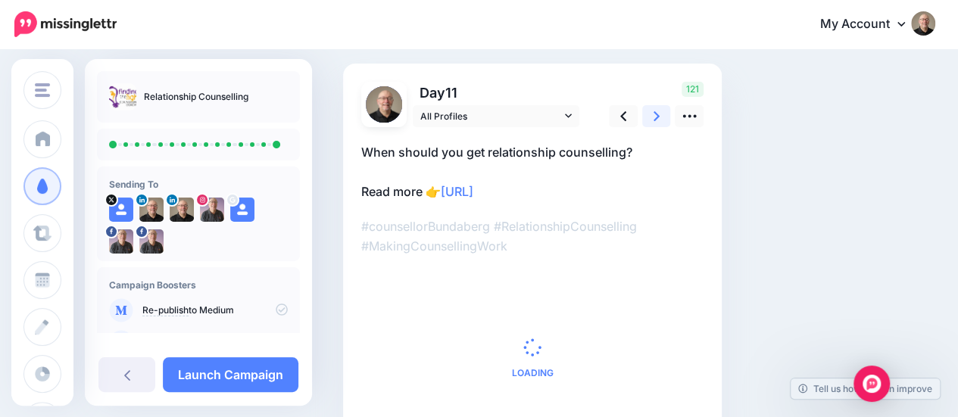
click at [658, 113] on icon at bounding box center [657, 116] width 6 height 16
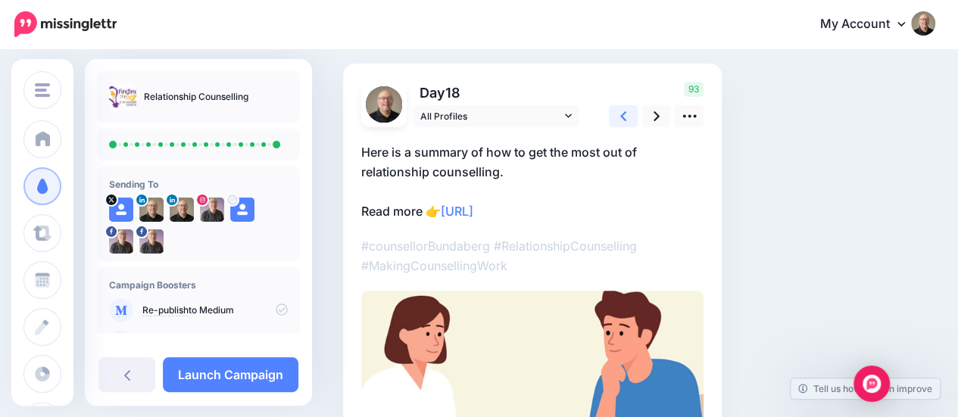
click at [621, 120] on icon at bounding box center [624, 116] width 6 height 16
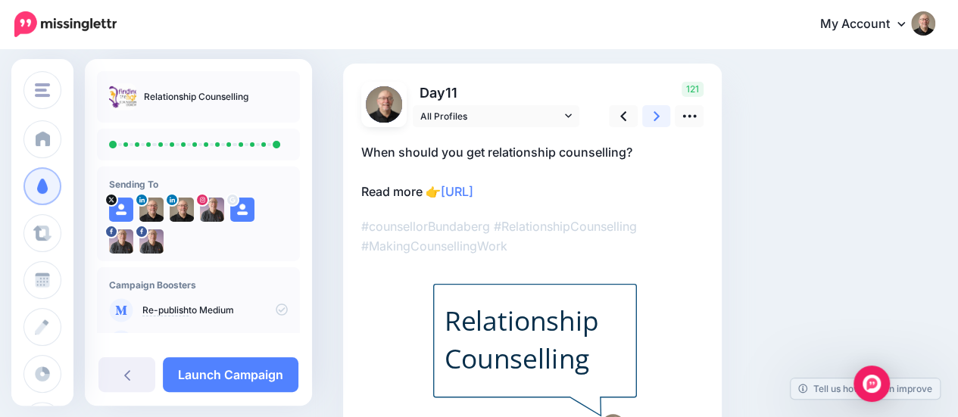
click at [658, 114] on icon at bounding box center [657, 116] width 6 height 10
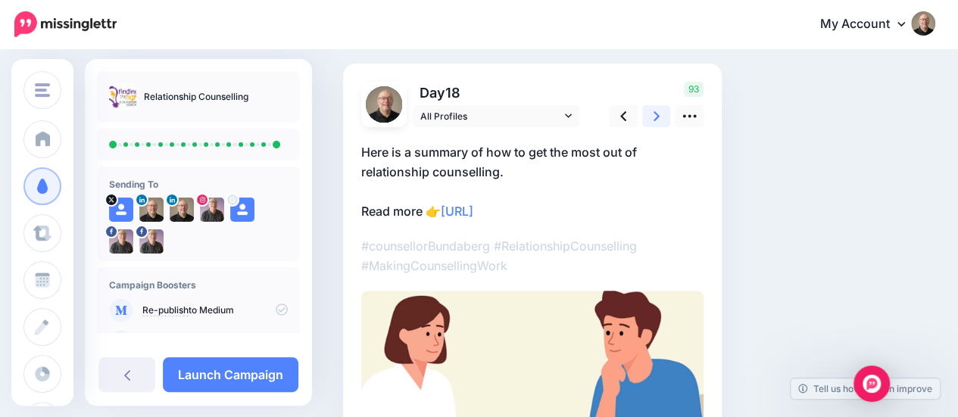
click at [657, 114] on icon at bounding box center [657, 116] width 6 height 10
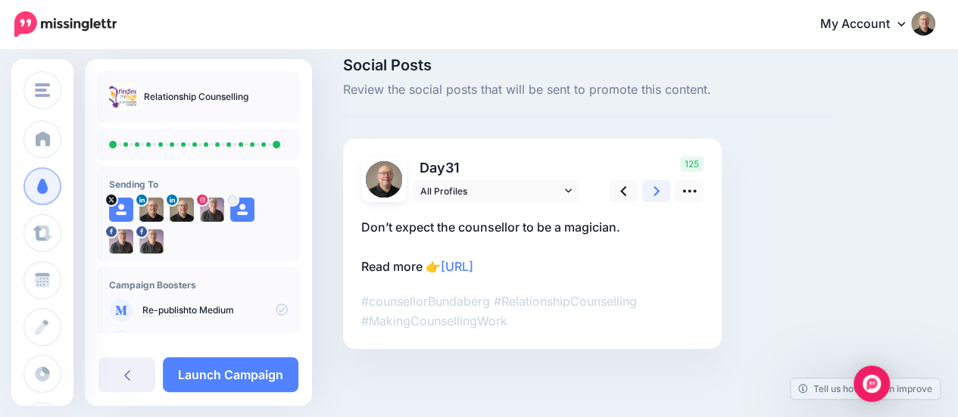
scroll to position [15, 0]
click at [655, 192] on icon at bounding box center [657, 192] width 6 height 16
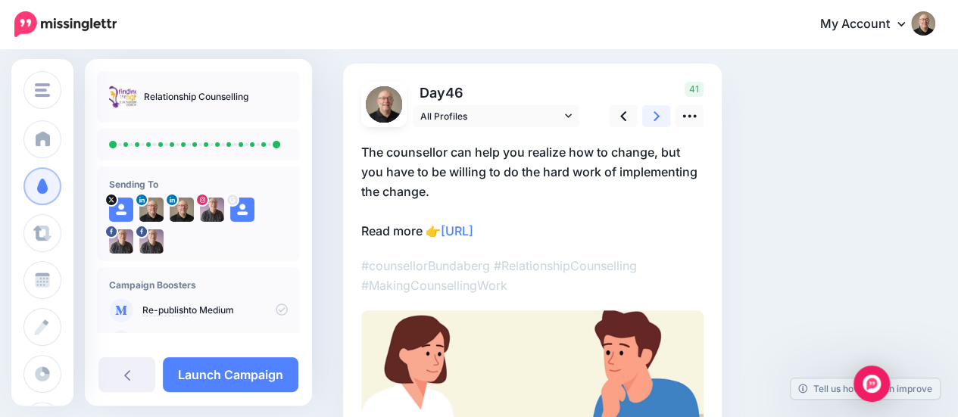
click at [655, 114] on icon at bounding box center [657, 116] width 6 height 16
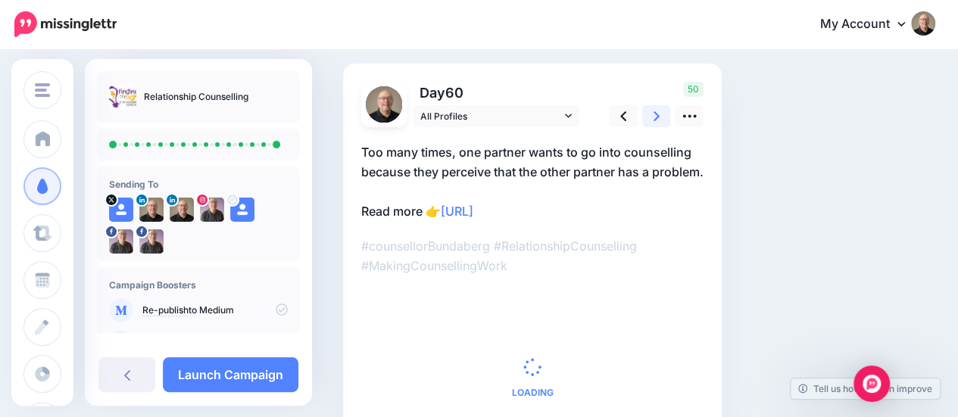
click at [655, 114] on icon at bounding box center [657, 116] width 6 height 16
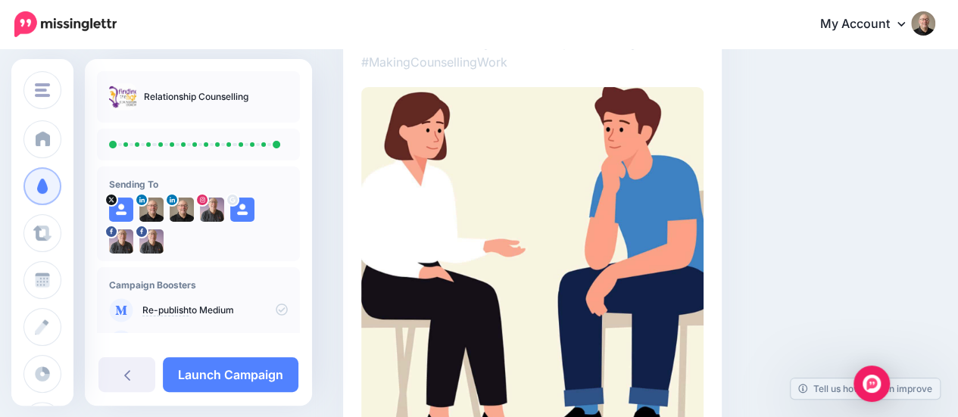
scroll to position [242, 0]
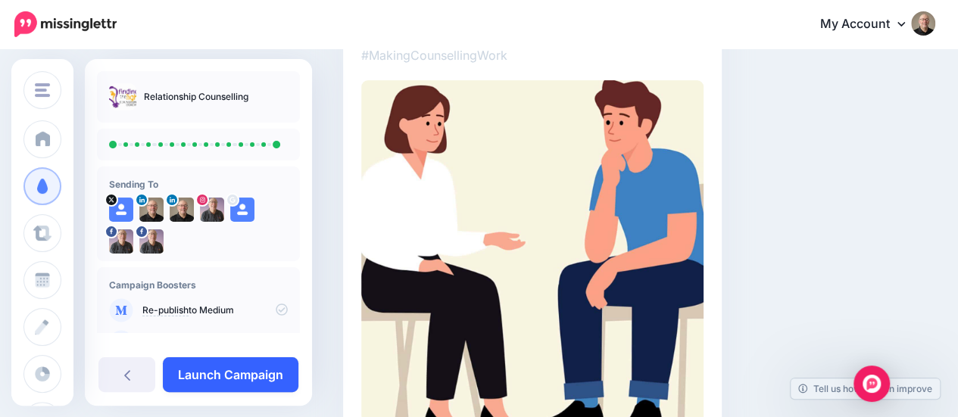
click at [220, 374] on link "Launch Campaign" at bounding box center [231, 375] width 136 height 35
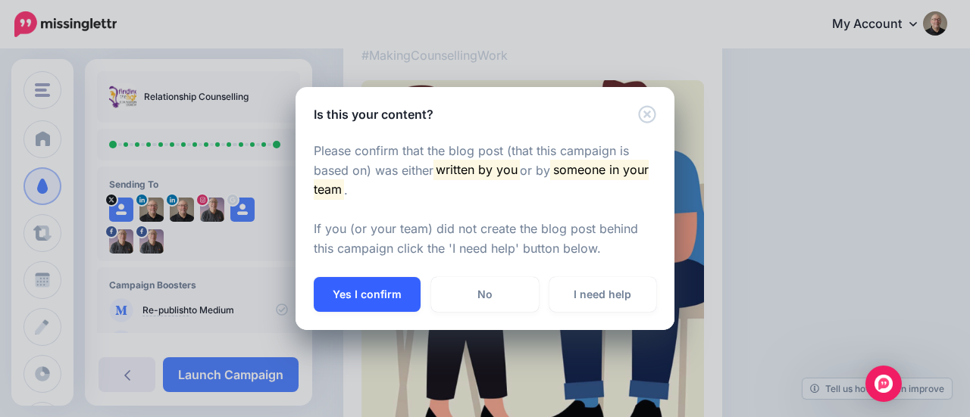
click at [383, 292] on button "Yes I confirm" at bounding box center [367, 294] width 107 height 35
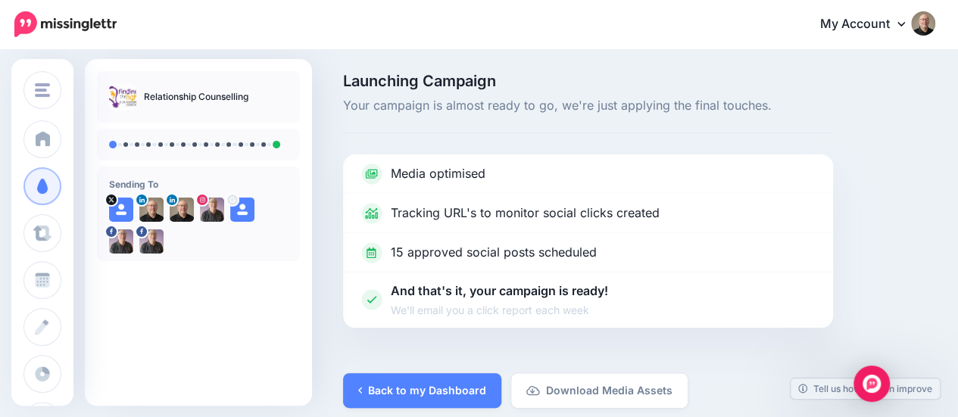
scroll to position [13, 0]
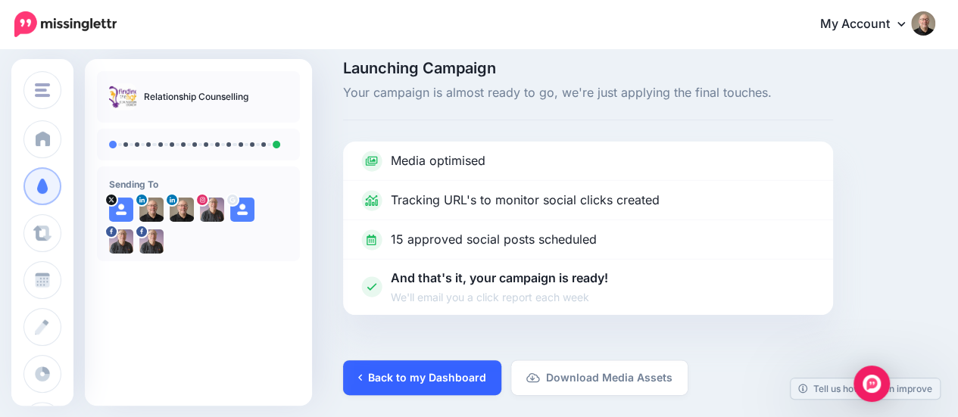
click at [430, 377] on link "Back to my Dashboard" at bounding box center [422, 378] width 158 height 35
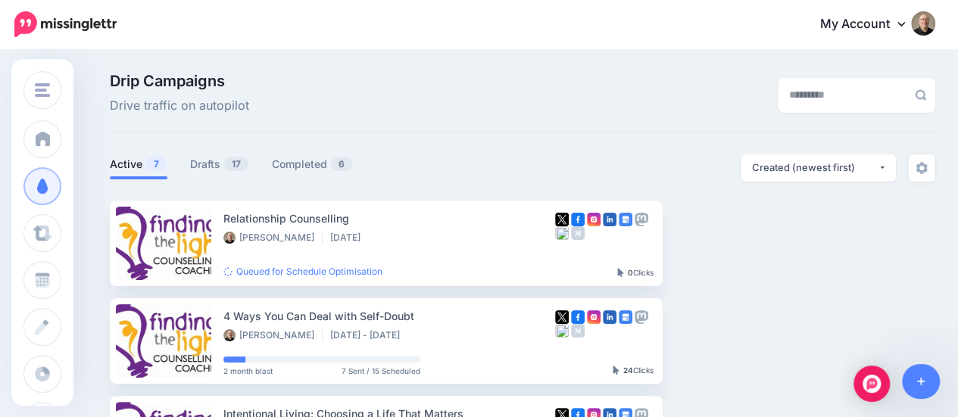
click at [905, 23] on icon at bounding box center [902, 24] width 8 height 5
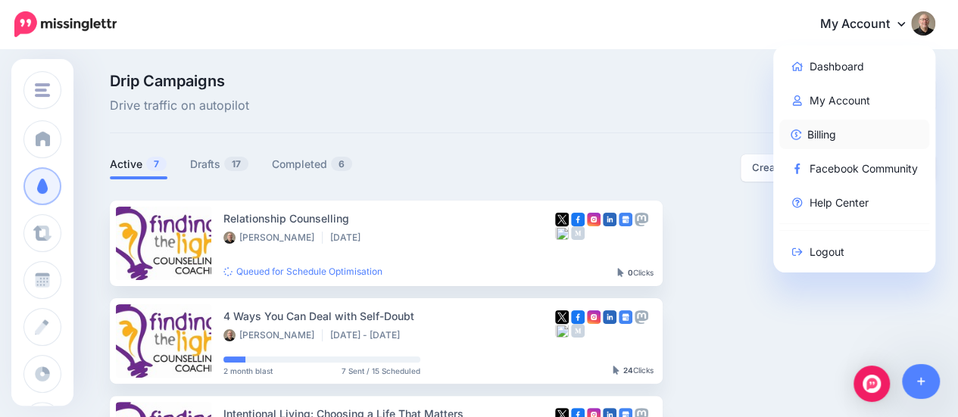
click at [835, 137] on link "Billing" at bounding box center [855, 135] width 151 height 30
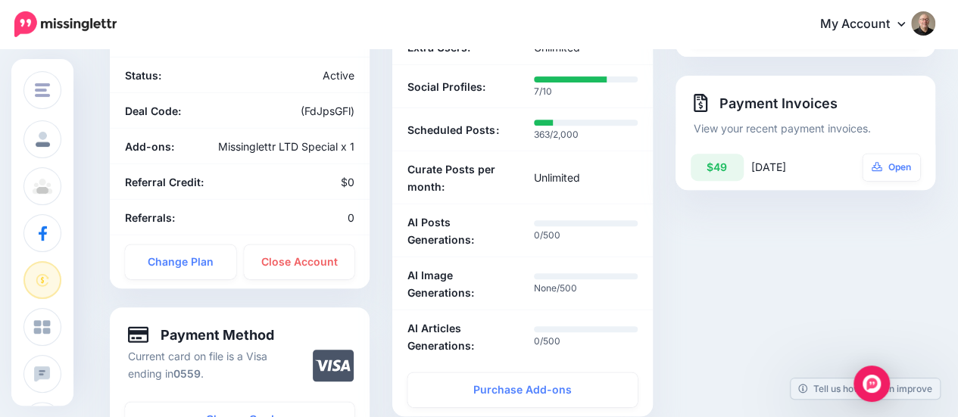
scroll to position [227, 0]
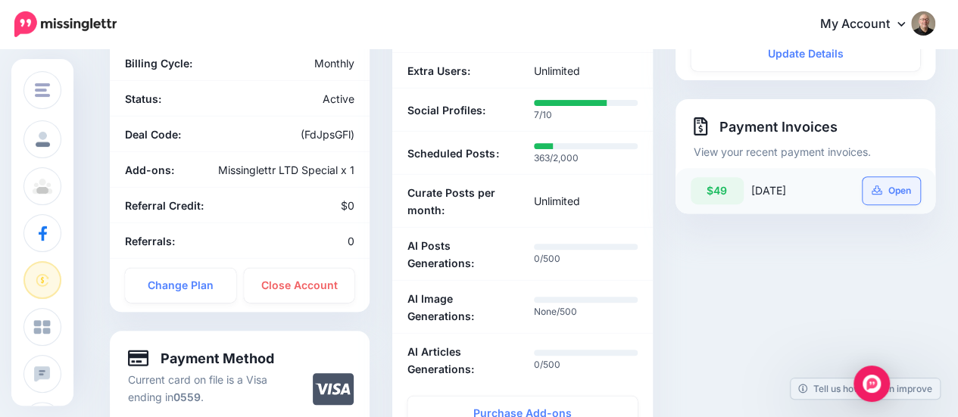
click at [915, 177] on link "Open" at bounding box center [892, 190] width 58 height 27
click at [905, 25] on icon at bounding box center [902, 23] width 8 height 12
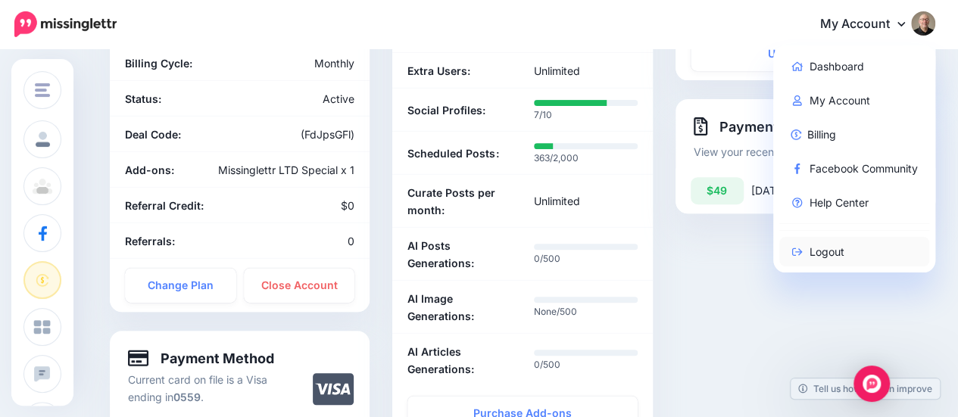
click at [835, 250] on link "Logout" at bounding box center [855, 252] width 151 height 30
